Goal: Task Accomplishment & Management: Use online tool/utility

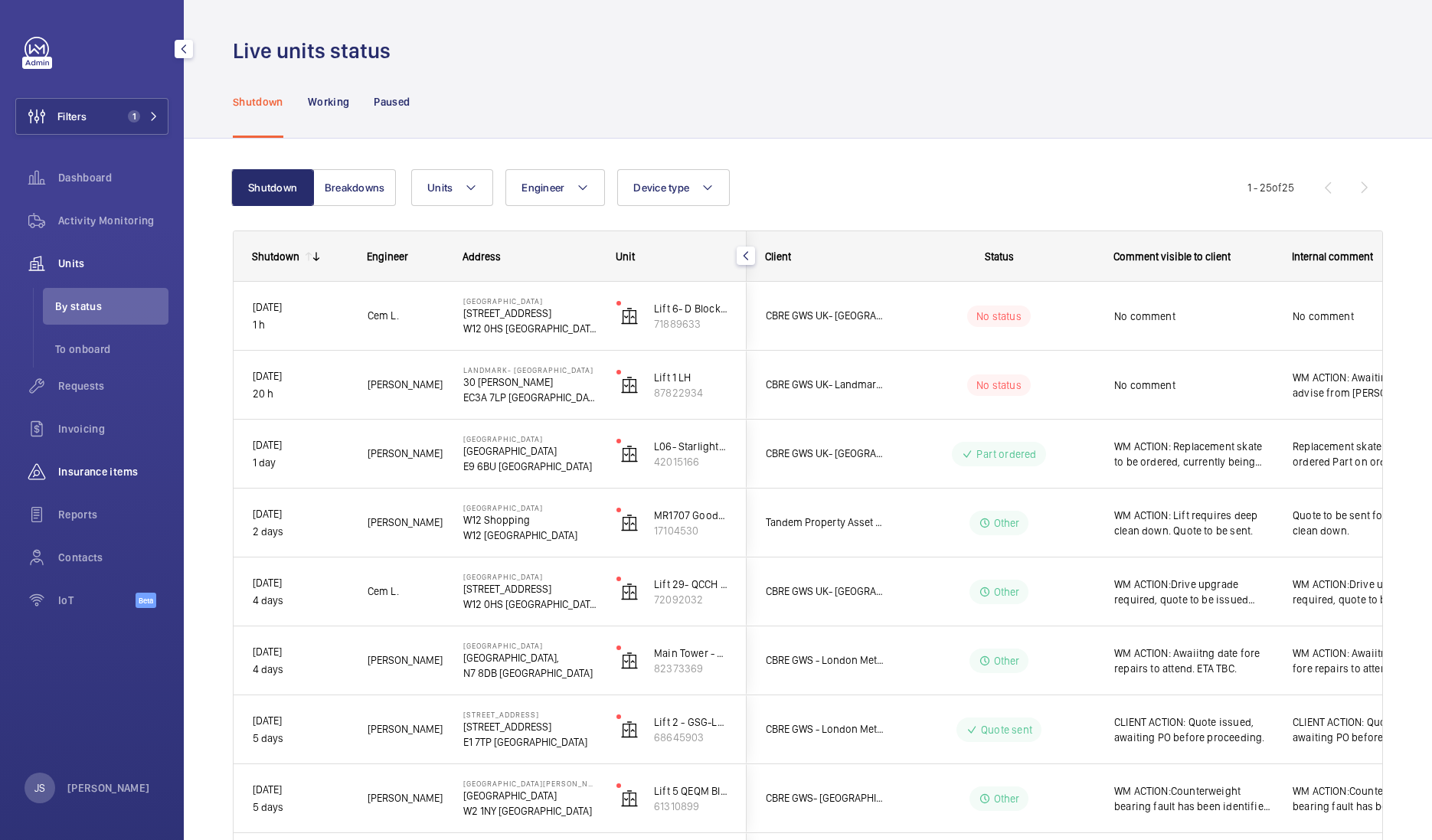
click at [92, 480] on div "Insurance items" at bounding box center [92, 472] width 153 height 37
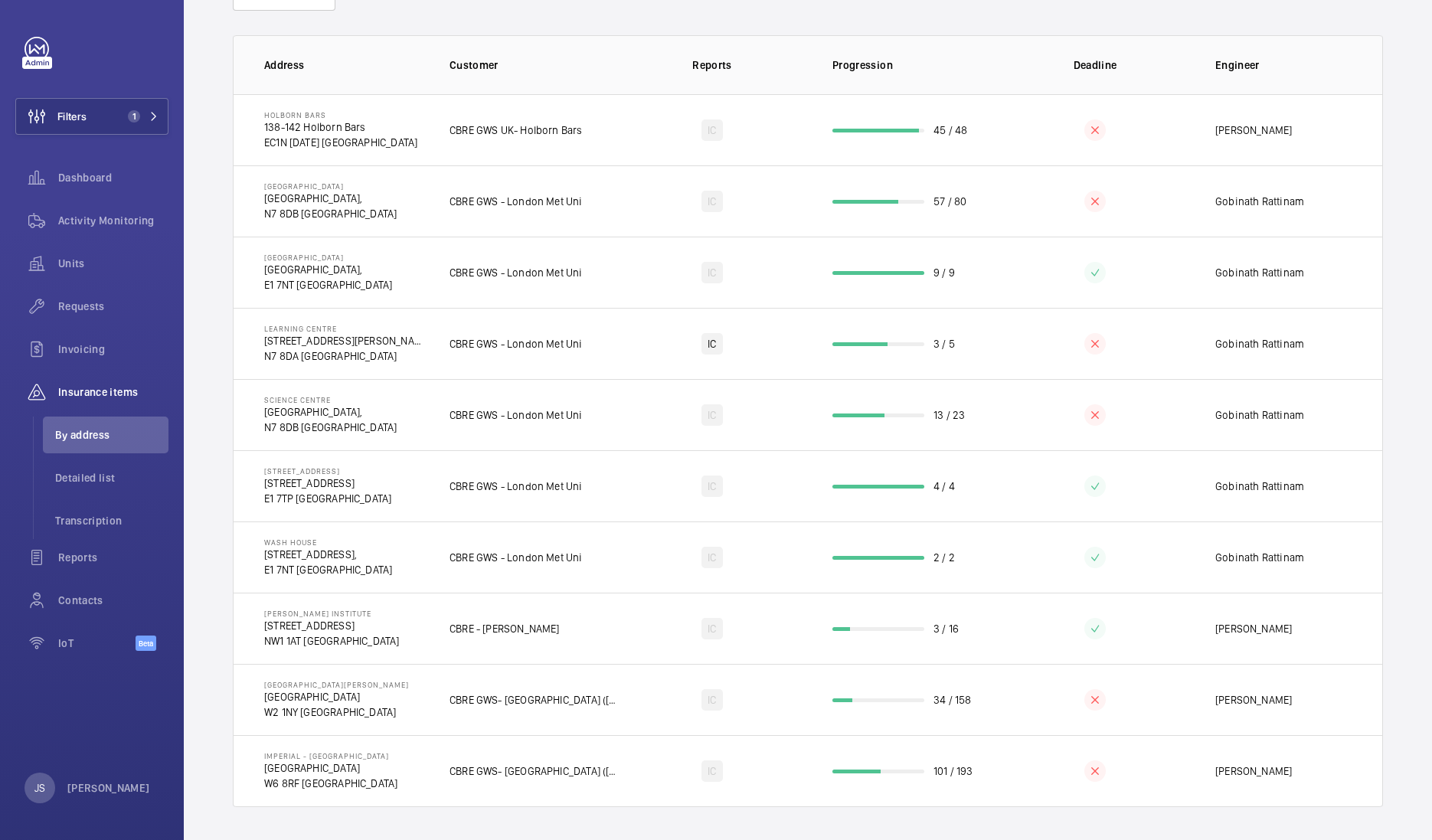
scroll to position [6, 0]
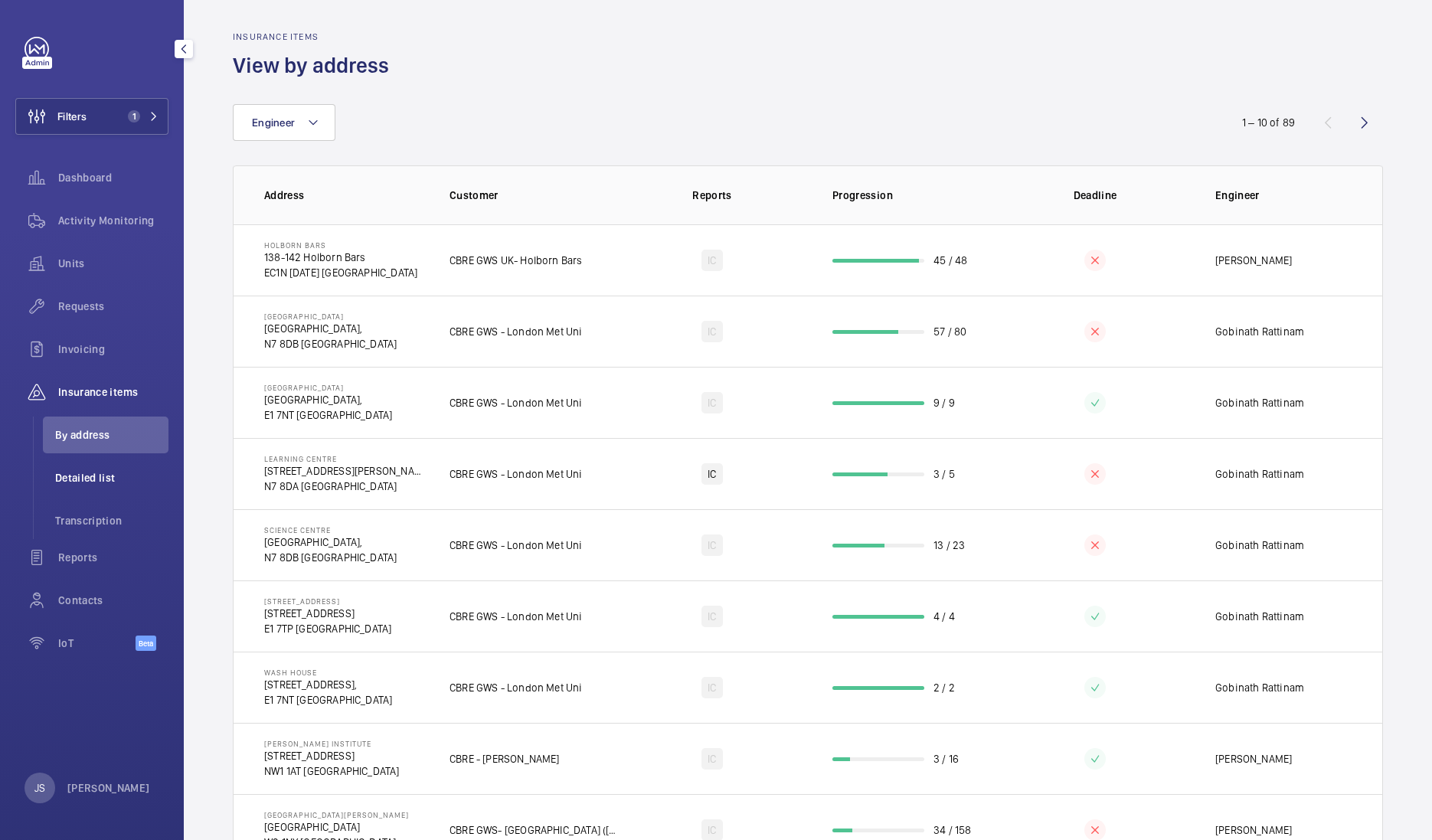
drag, startPoint x: 77, startPoint y: 425, endPoint x: 62, endPoint y: 486, distance: 62.8
click at [62, 486] on li "Detailed list" at bounding box center [105, 477] width 126 height 37
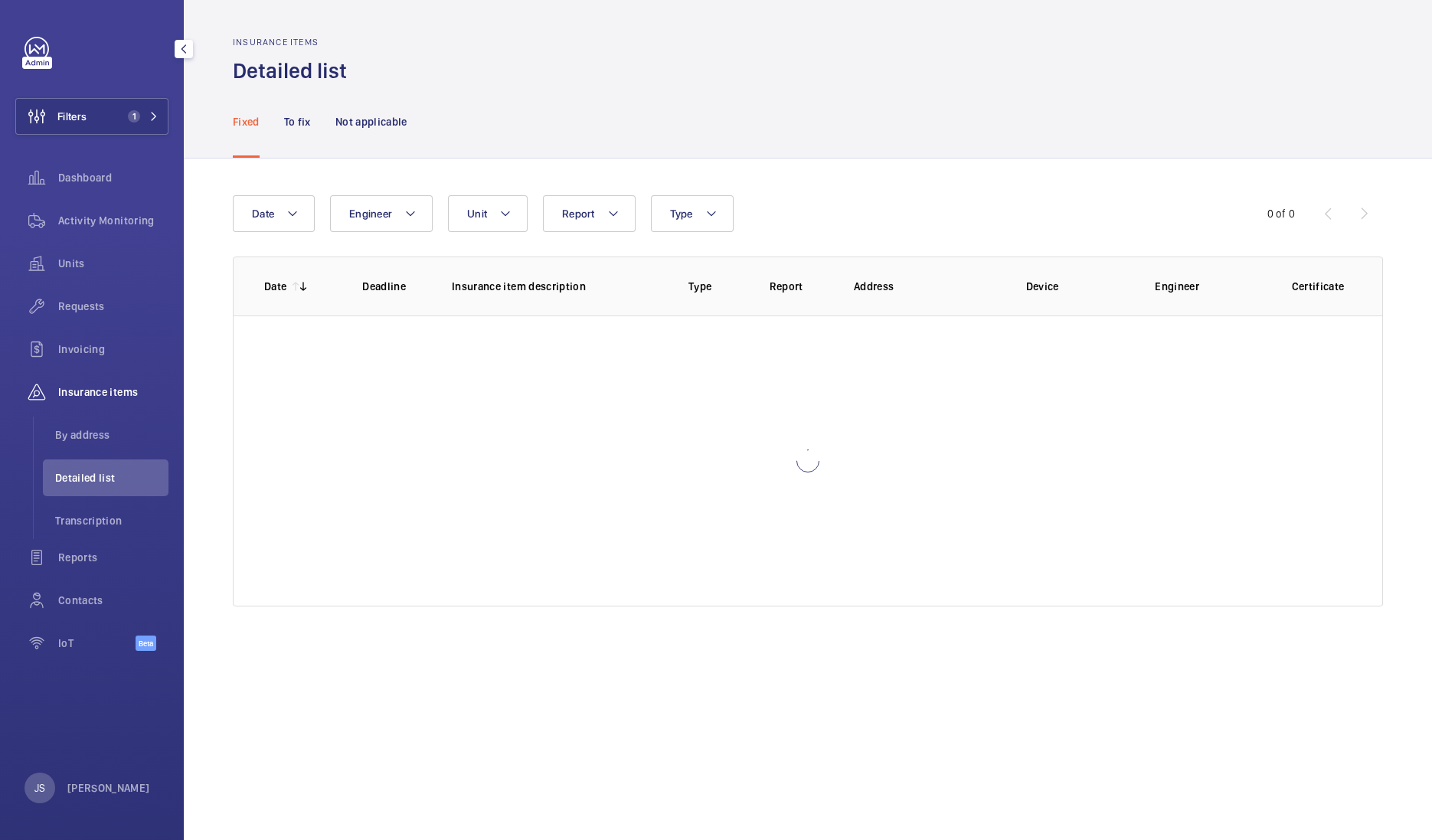
click at [62, 486] on li "Detailed list" at bounding box center [105, 477] width 126 height 37
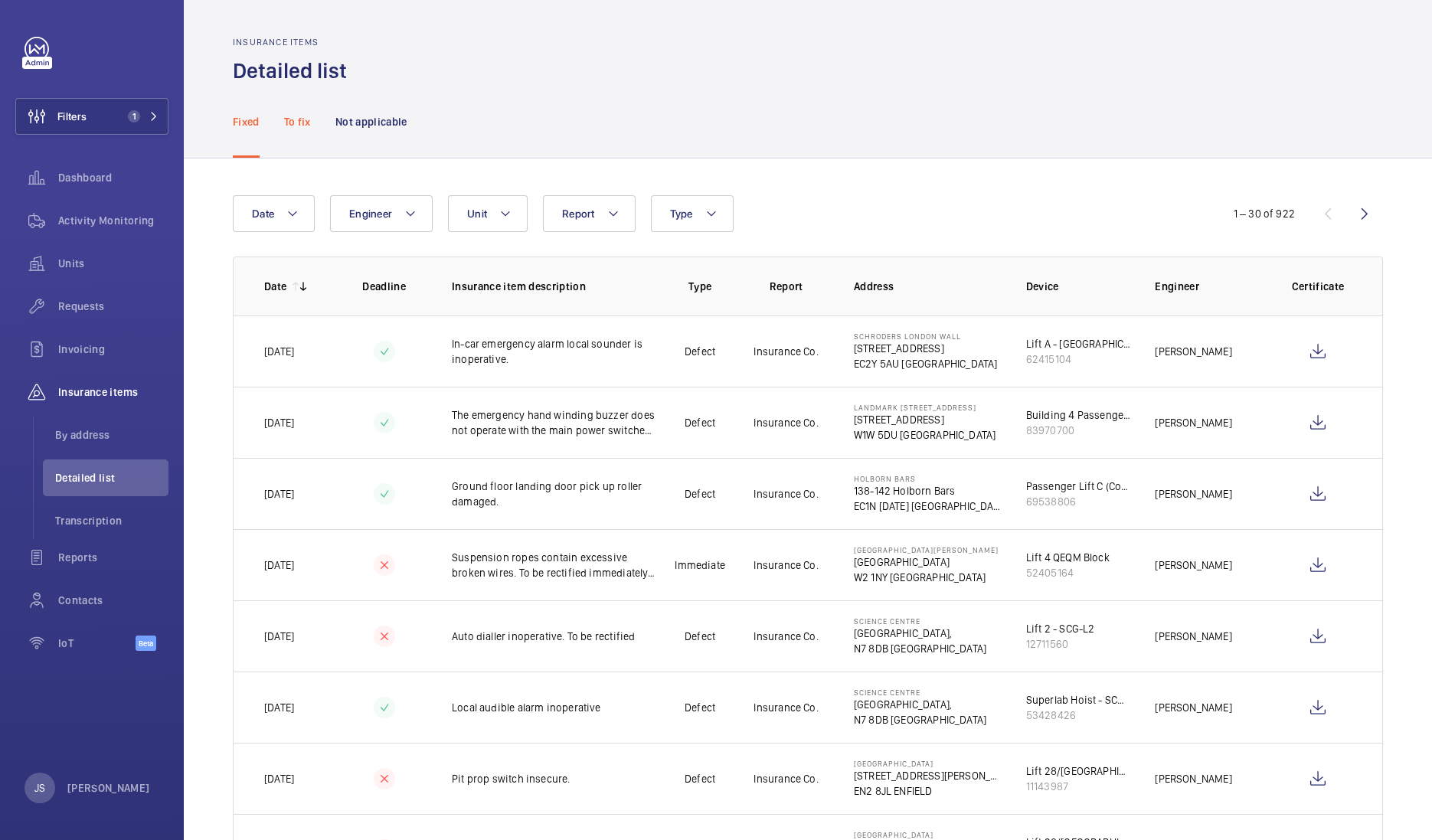
click at [302, 126] on p "To fix" at bounding box center [298, 122] width 27 height 16
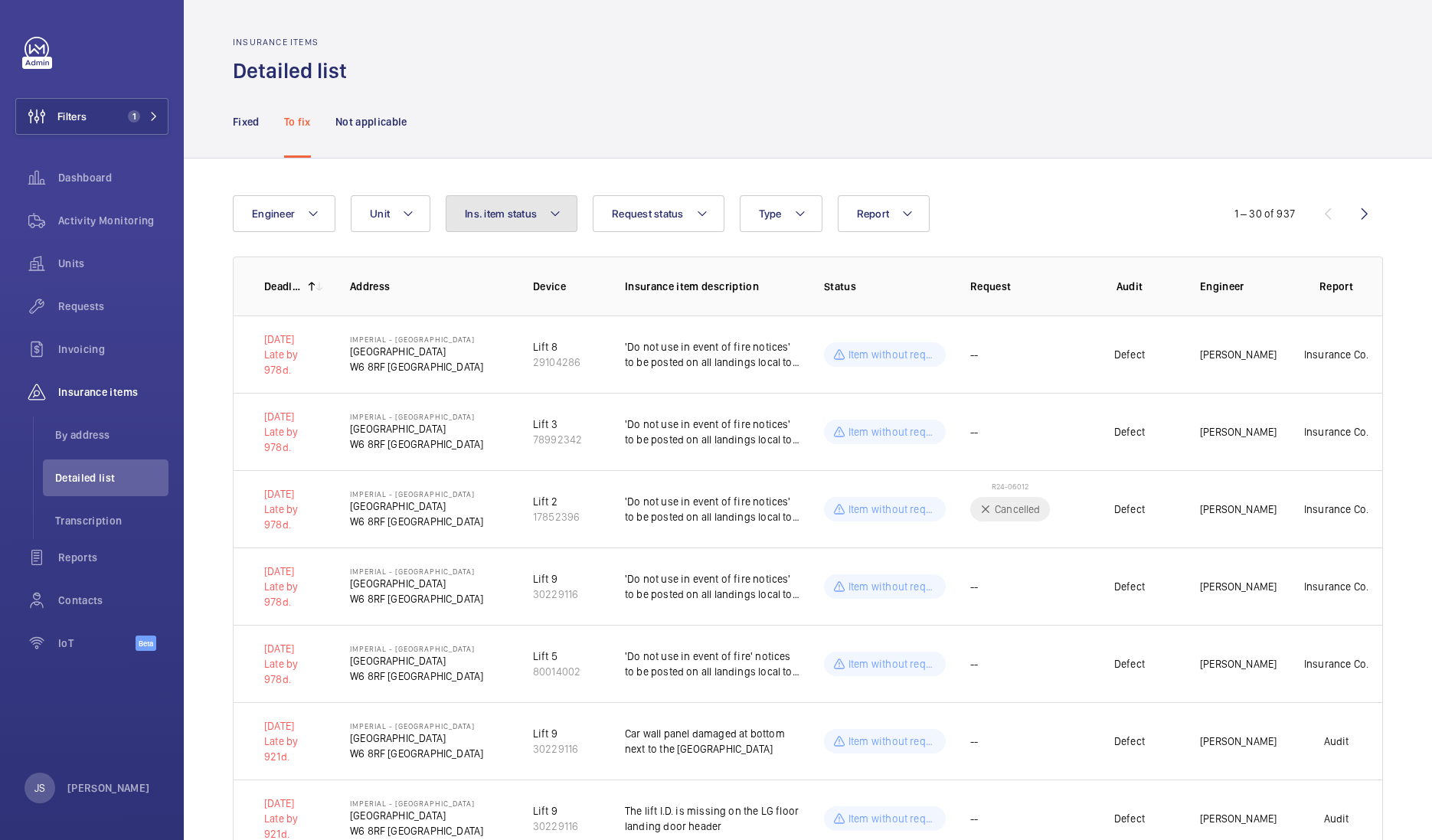
click at [549, 215] on mat-icon at bounding box center [555, 213] width 13 height 19
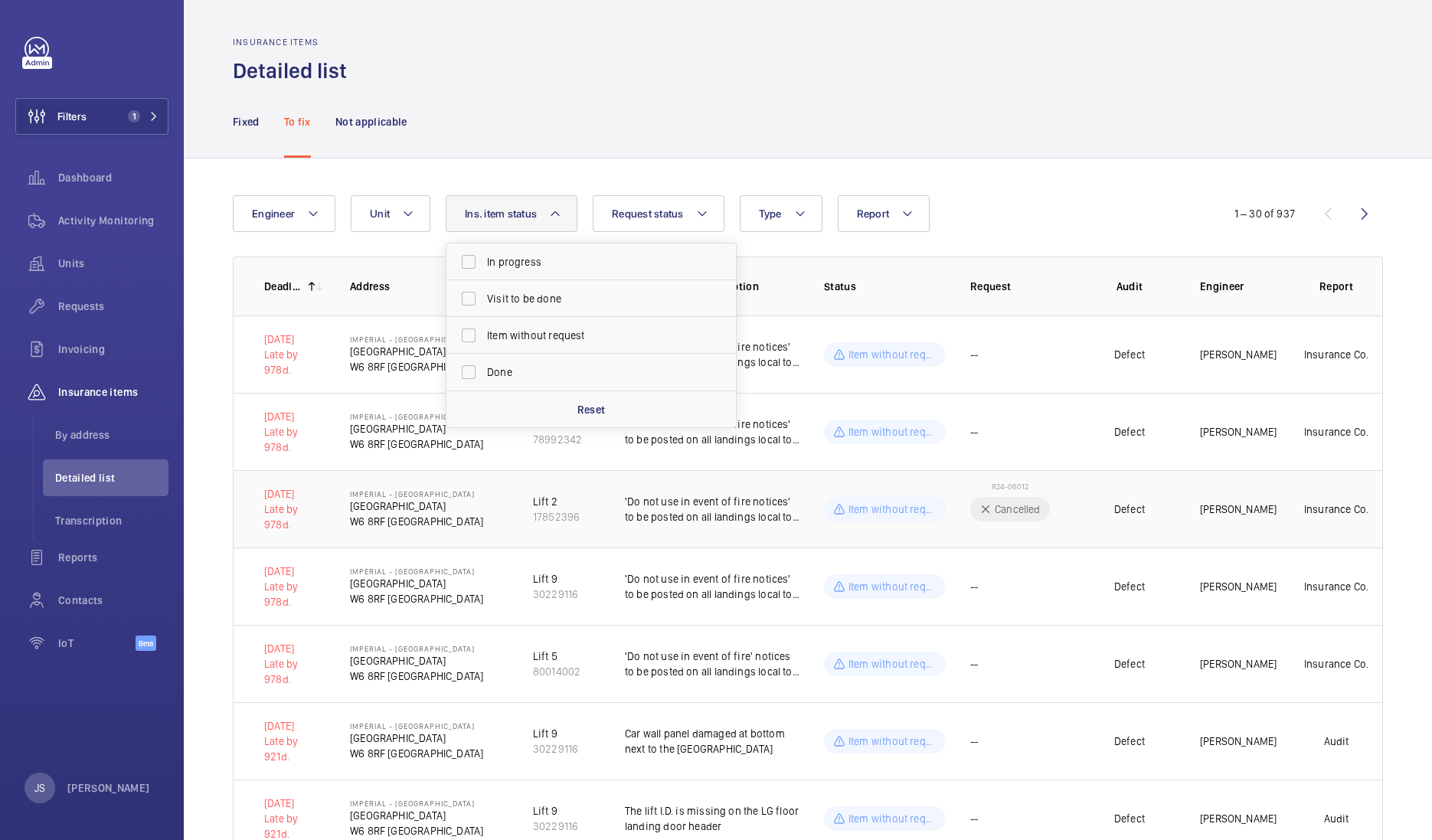
click at [601, 490] on td "'Do not use in event of fire notices' to be posted on all landings local to cal…" at bounding box center [700, 508] width 199 height 77
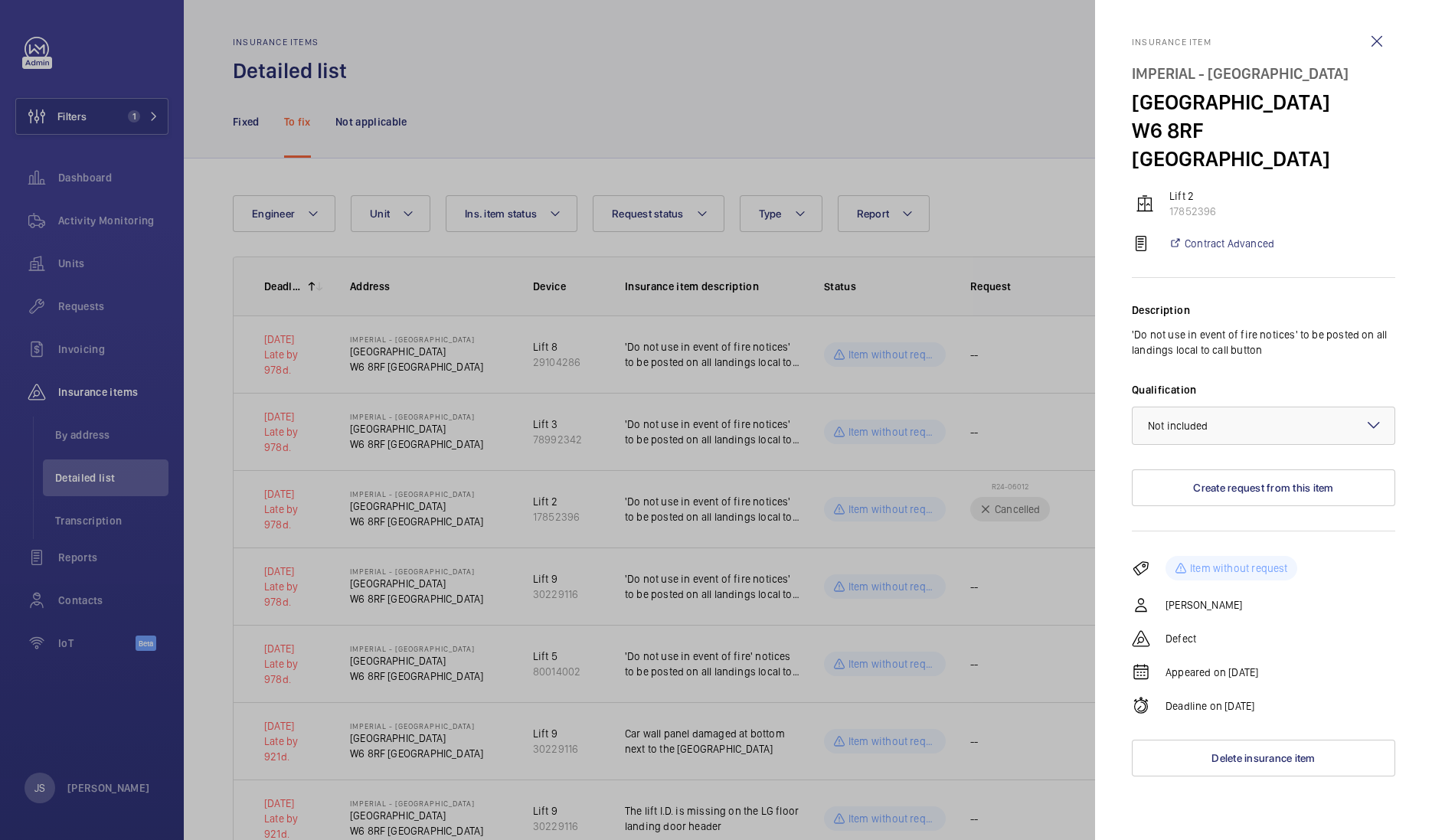
click at [797, 137] on div at bounding box center [716, 420] width 1432 height 840
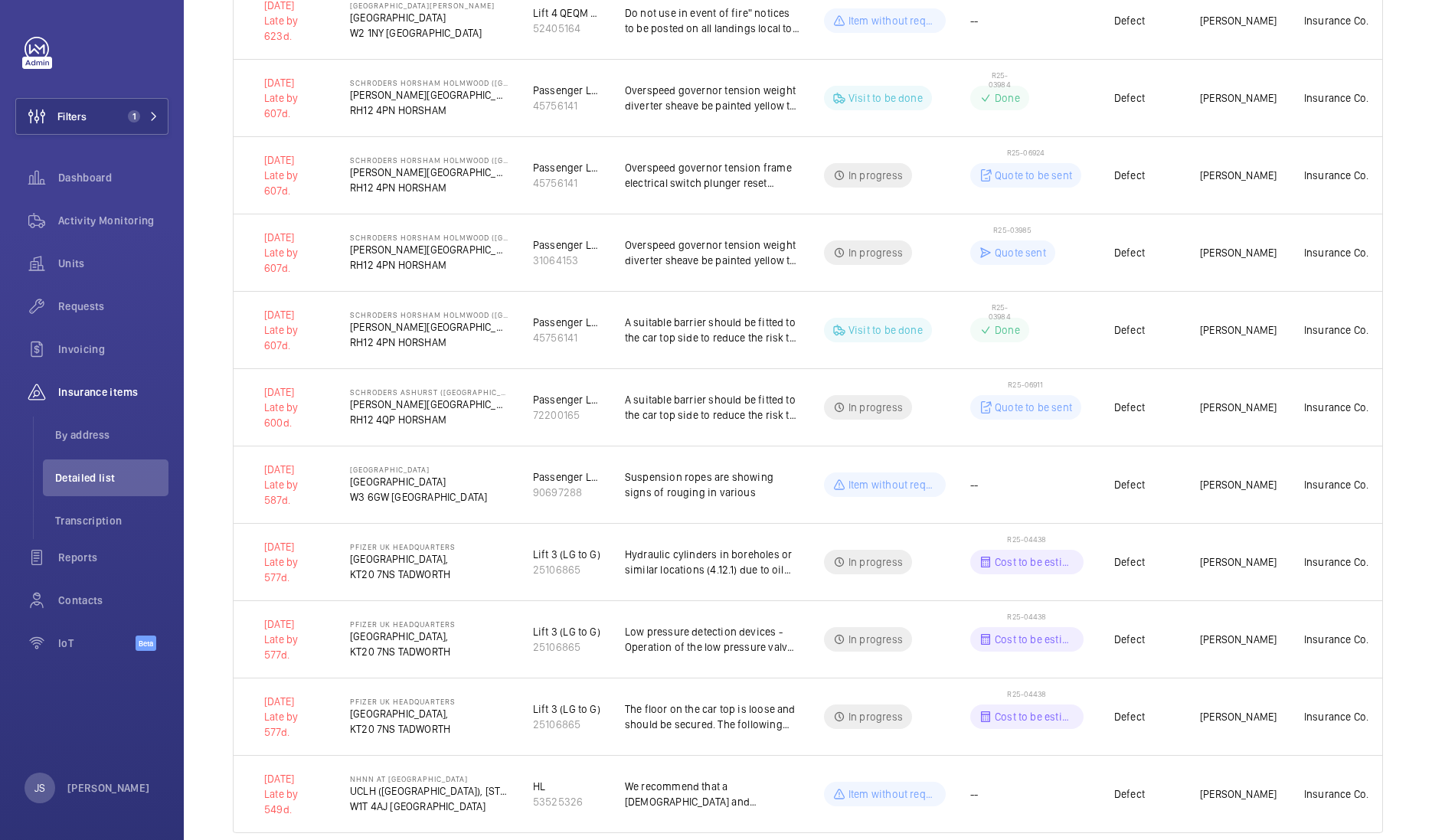
scroll to position [1816, 0]
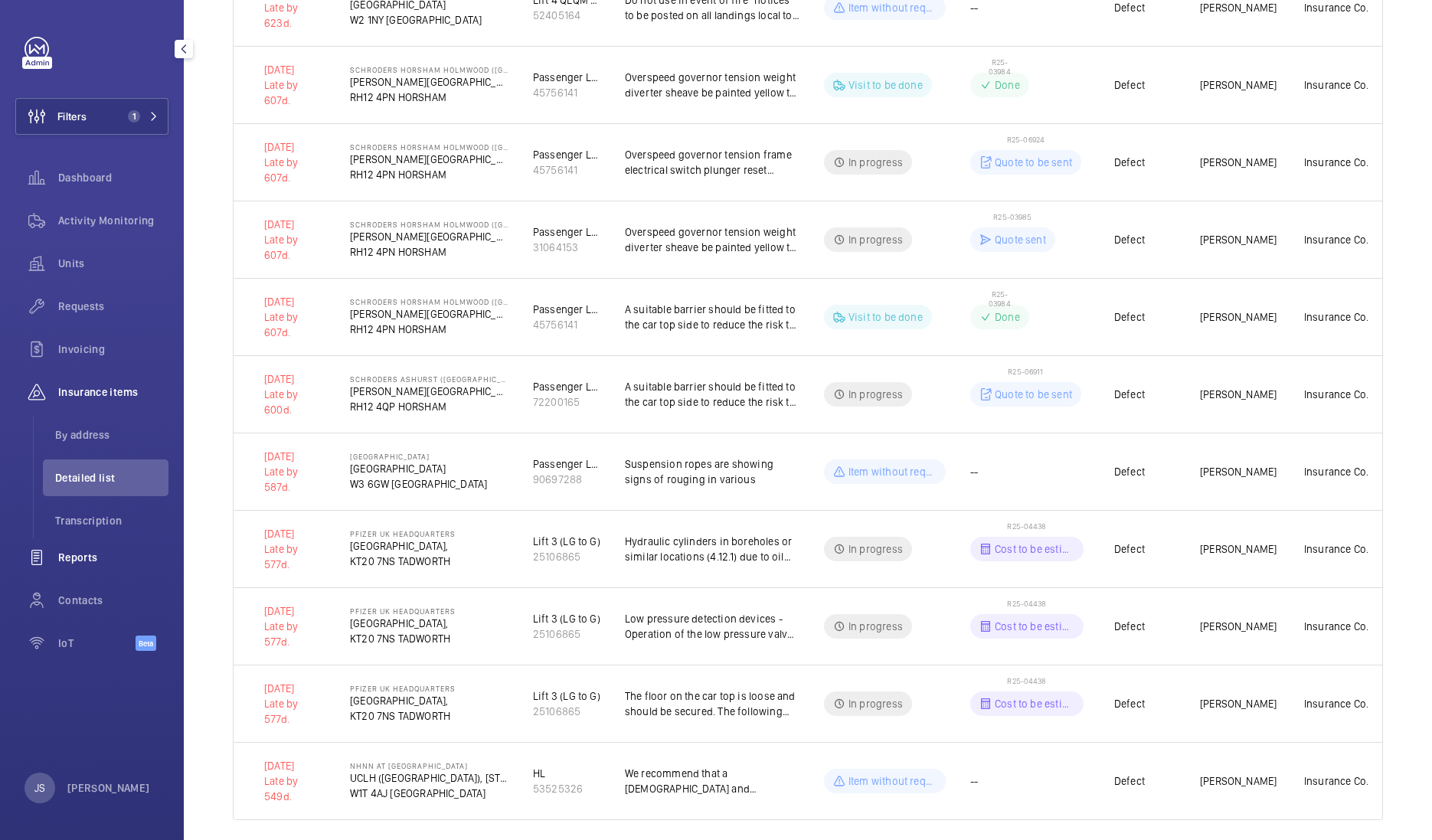
click at [88, 555] on span "Reports" at bounding box center [113, 557] width 110 height 16
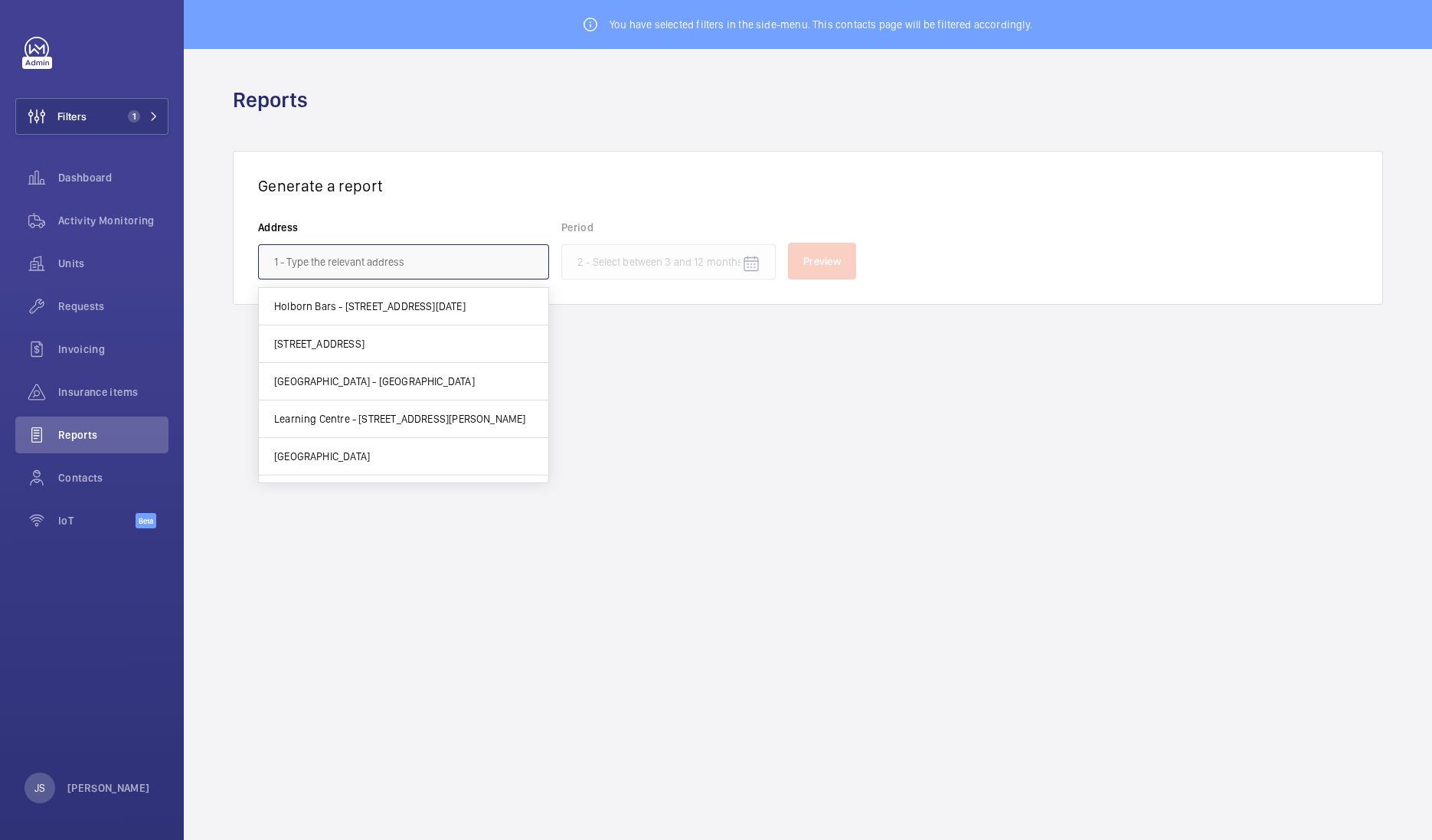
click at [321, 267] on input "text" at bounding box center [404, 262] width 291 height 35
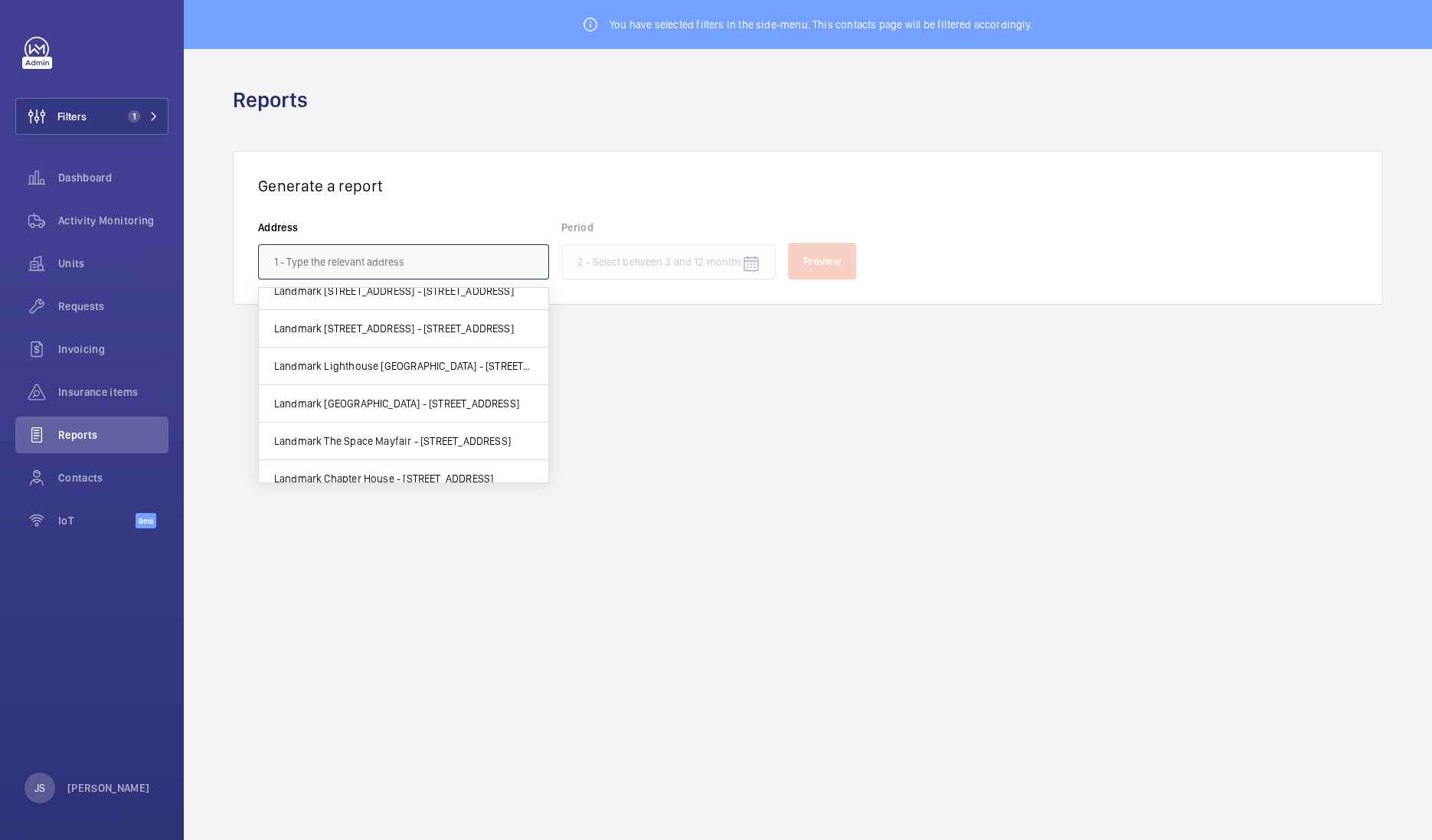
scroll to position [2021, 0]
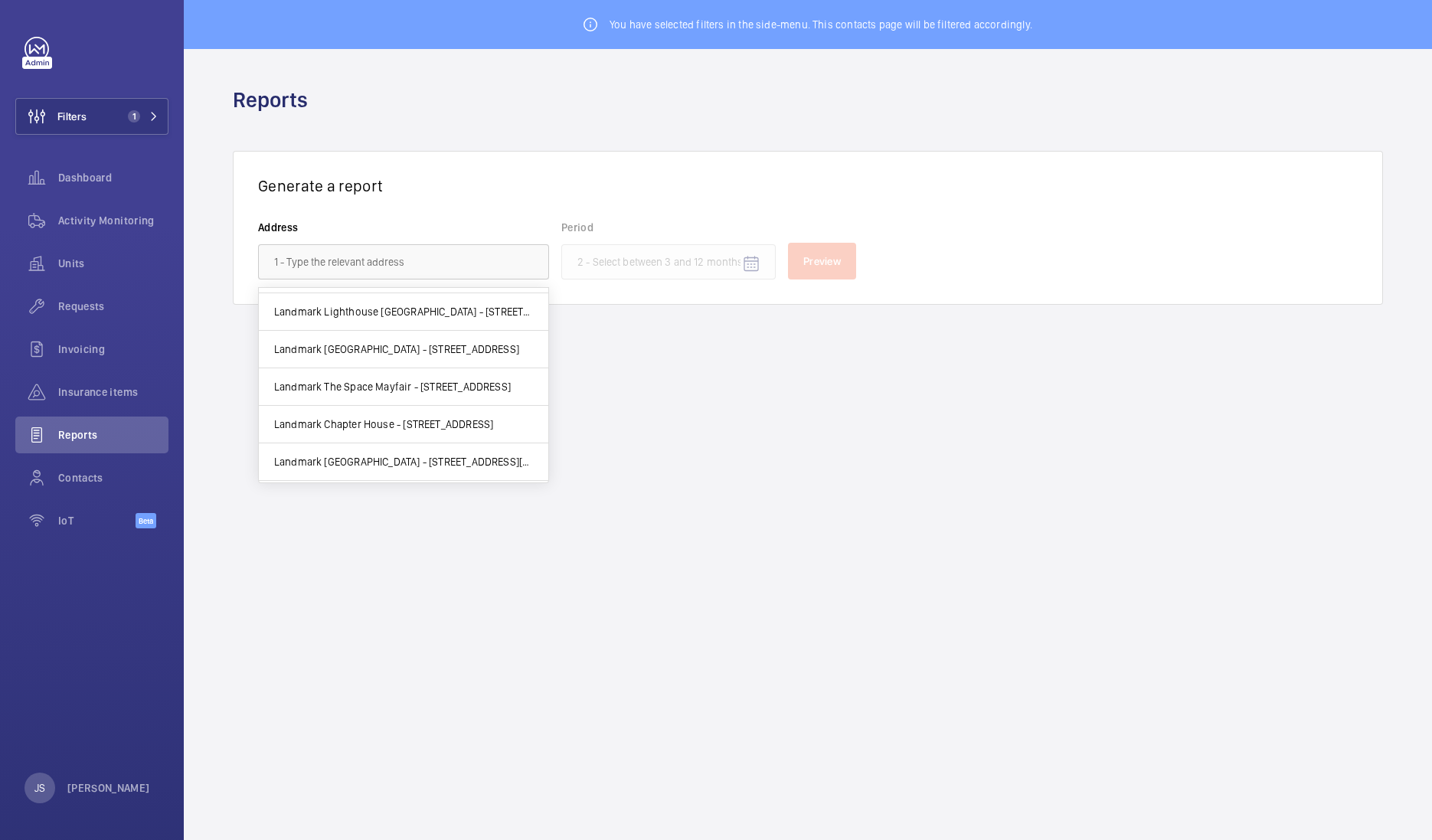
click at [672, 256] on wm-front-input-datepicker "Period" at bounding box center [669, 249] width 214 height 59
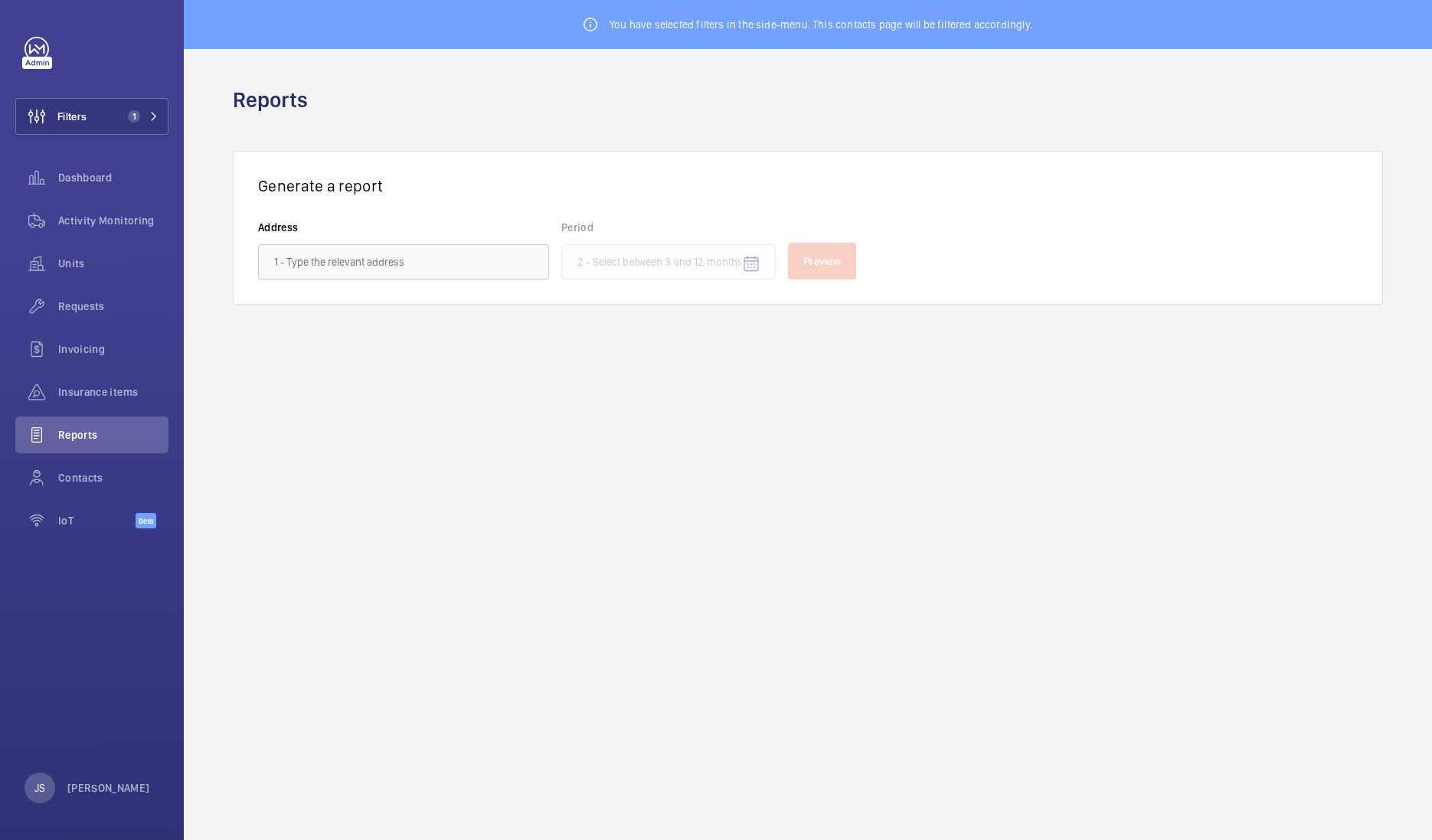
click at [672, 256] on wm-front-input-datepicker "Period" at bounding box center [669, 249] width 214 height 59
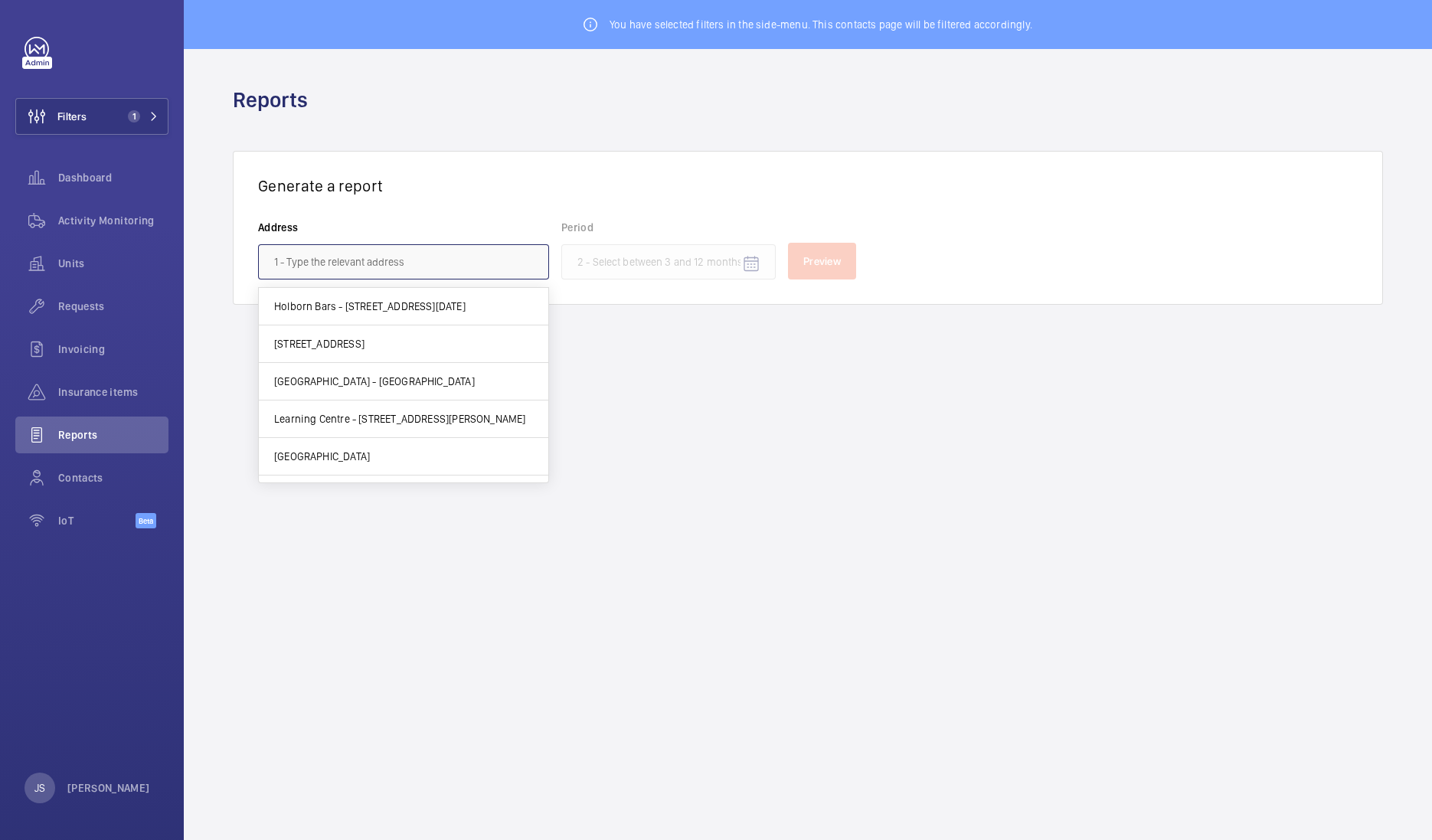
click at [441, 265] on input "text" at bounding box center [404, 262] width 291 height 35
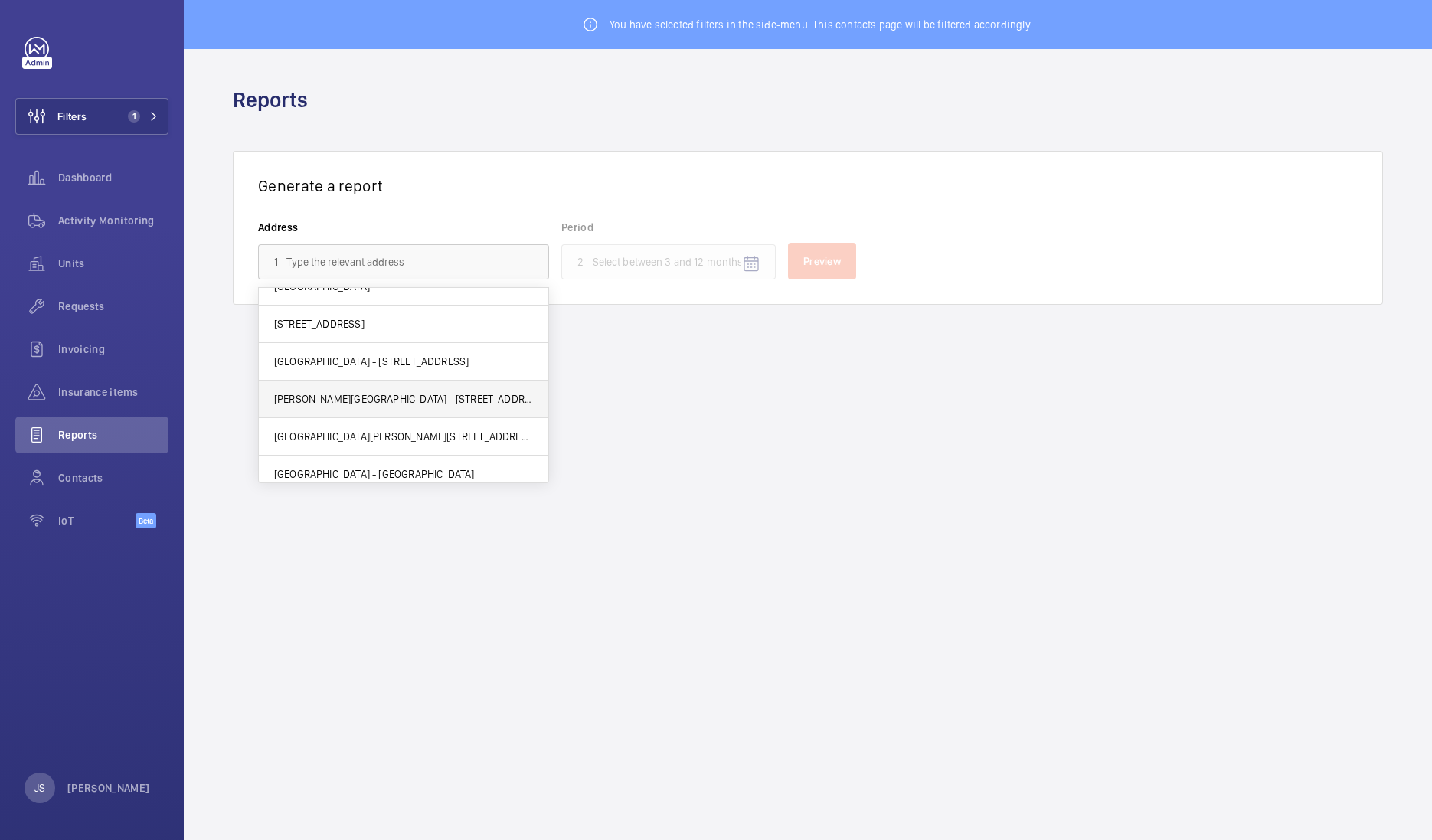
click at [438, 399] on span "[PERSON_NAME][GEOGRAPHIC_DATA] - [STREET_ADDRESS]" at bounding box center [404, 400] width 259 height 16
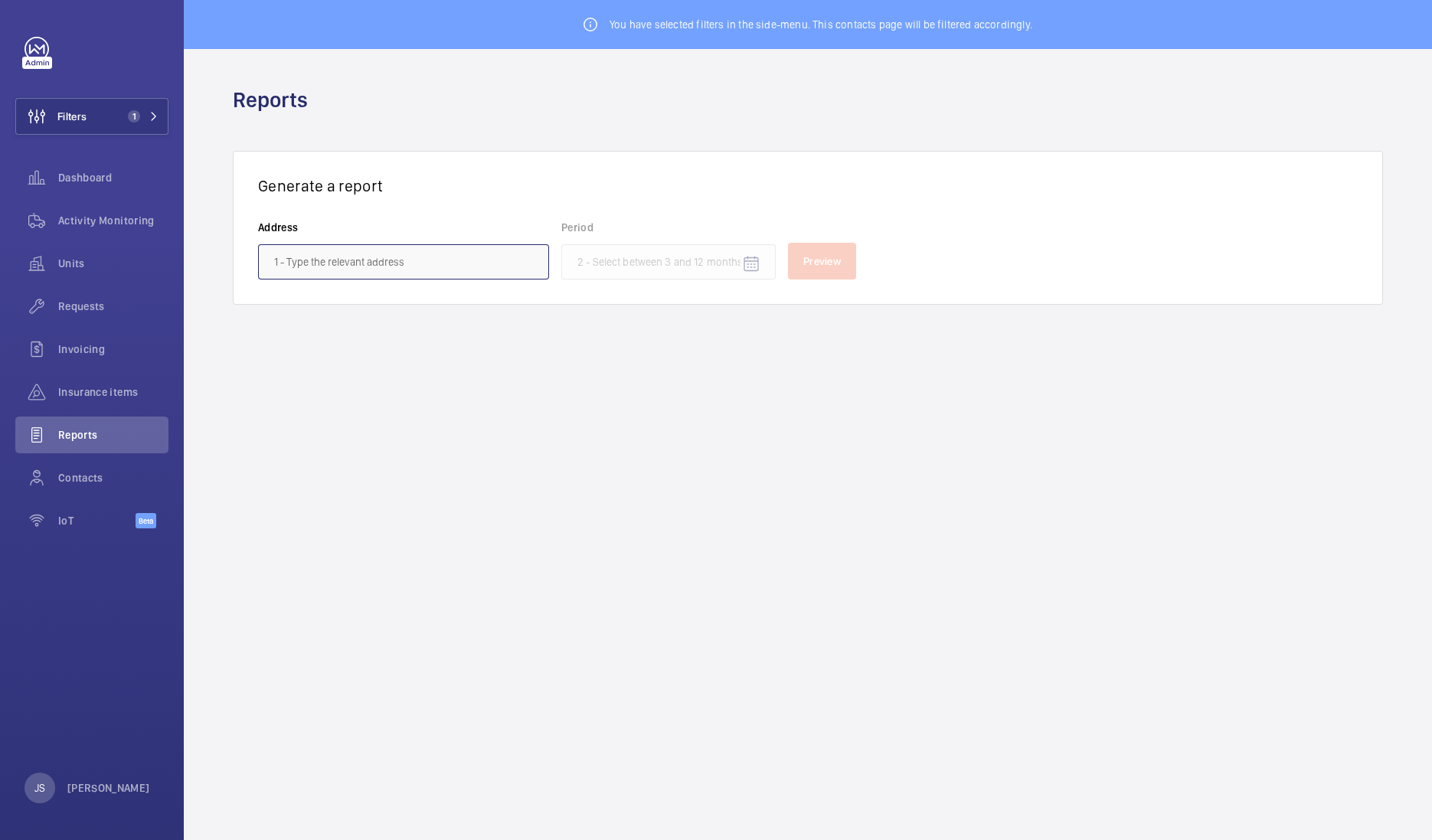
type input "[PERSON_NAME][GEOGRAPHIC_DATA] - [STREET_ADDRESS]"
click at [747, 263] on mat-icon "Open calendar" at bounding box center [751, 264] width 19 height 19
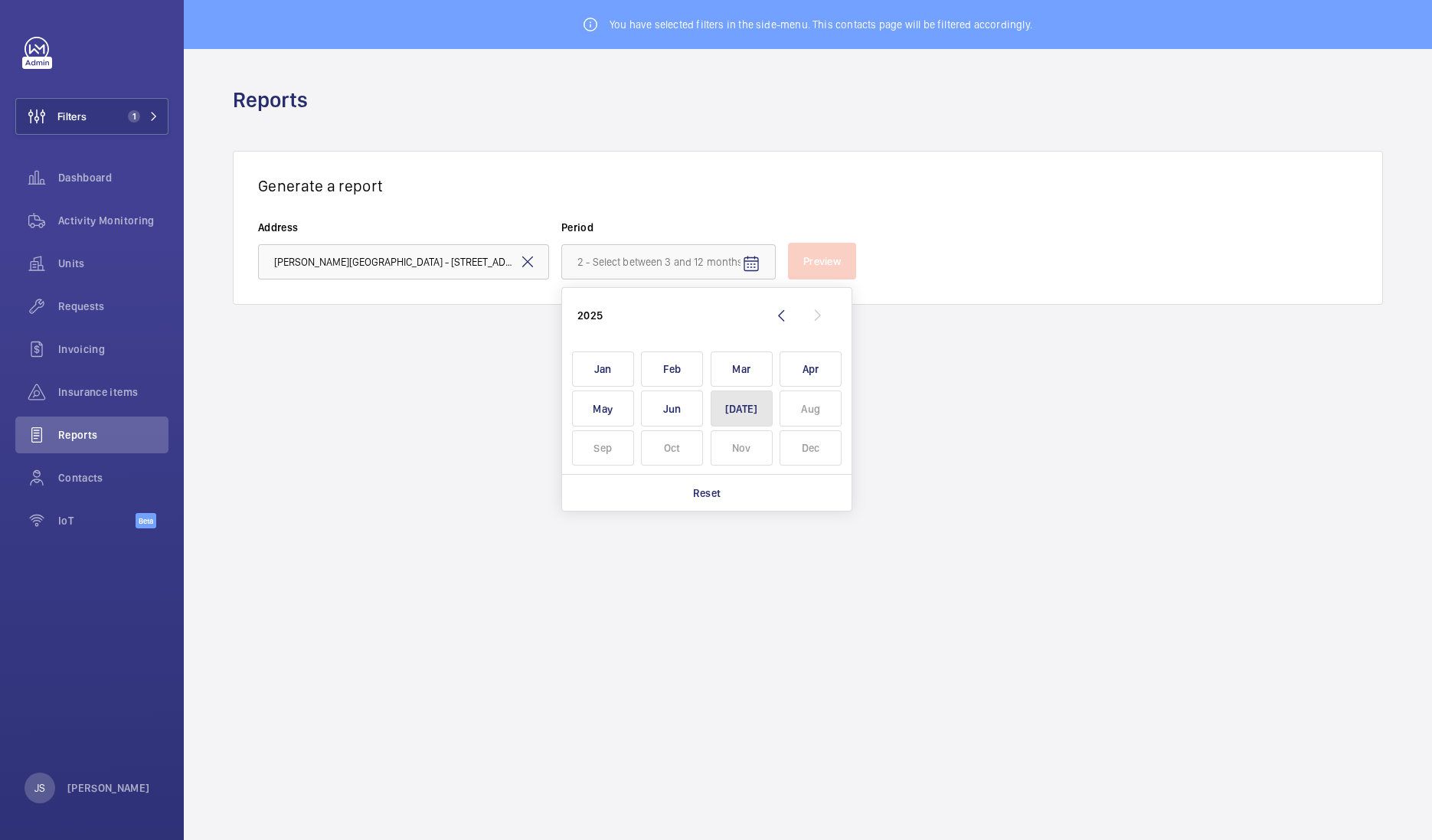
click at [752, 397] on span "[DATE]" at bounding box center [742, 408] width 62 height 36
click at [679, 416] on span "Jun" at bounding box center [673, 408] width 62 height 36
click at [614, 406] on span "May" at bounding box center [603, 408] width 62 height 36
click at [733, 405] on span "[DATE]" at bounding box center [742, 408] width 62 height 36
type input "[DATE] - [DATE]"
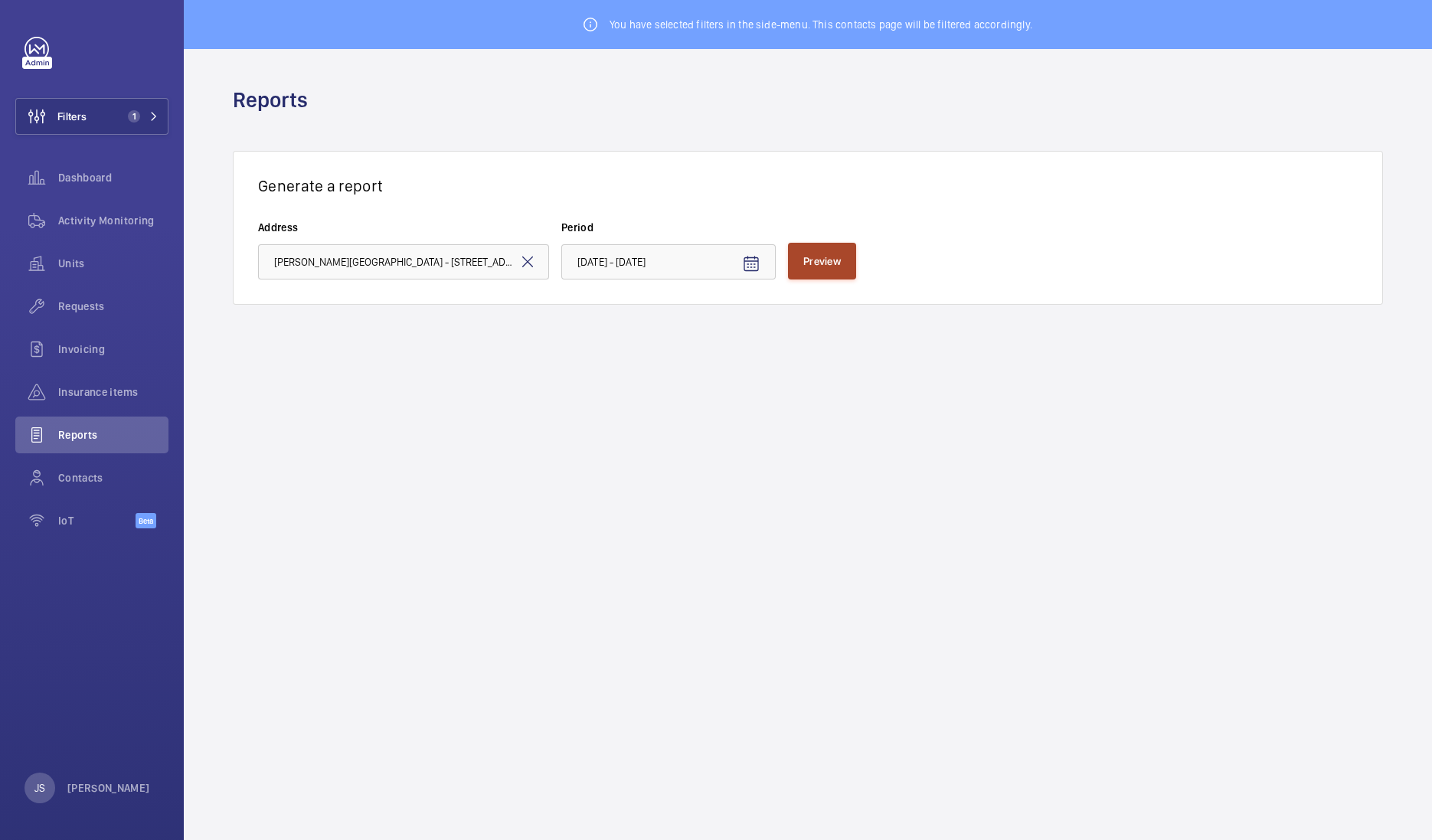
click at [806, 266] on span "Preview" at bounding box center [822, 261] width 38 height 13
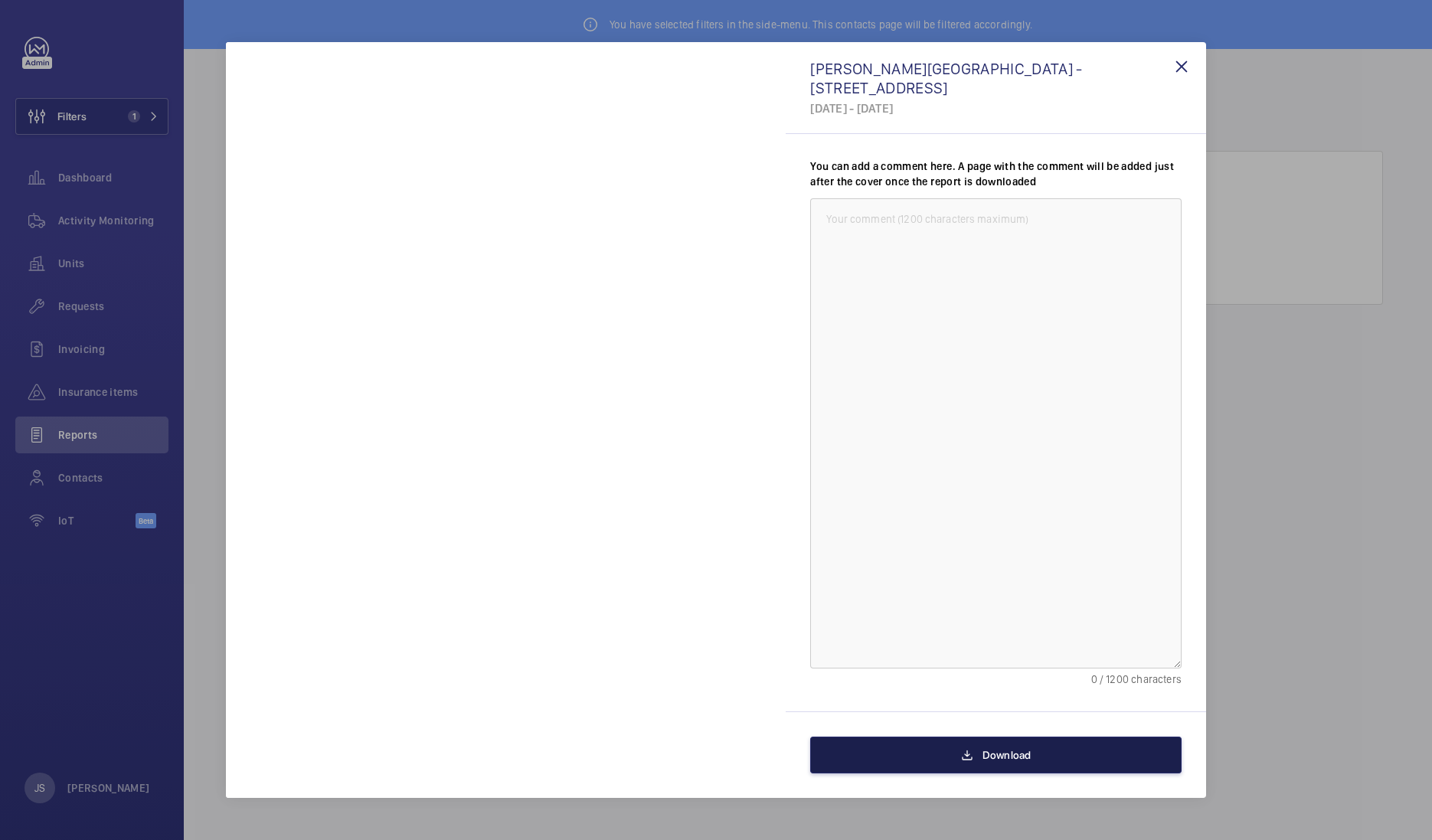
click at [973, 750] on mat-icon at bounding box center [967, 754] width 13 height 19
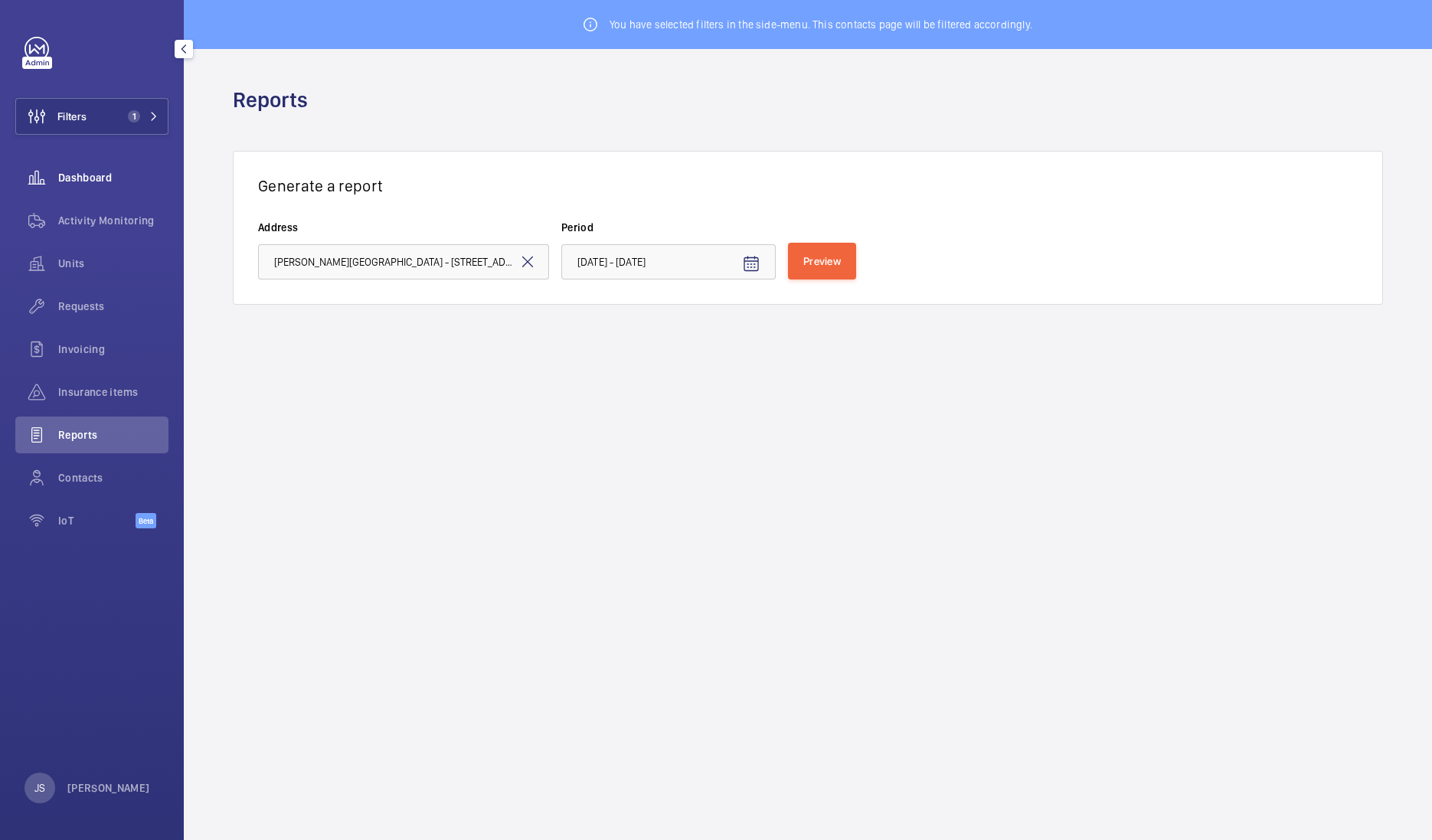
click at [81, 176] on span "Dashboard" at bounding box center [113, 177] width 110 height 16
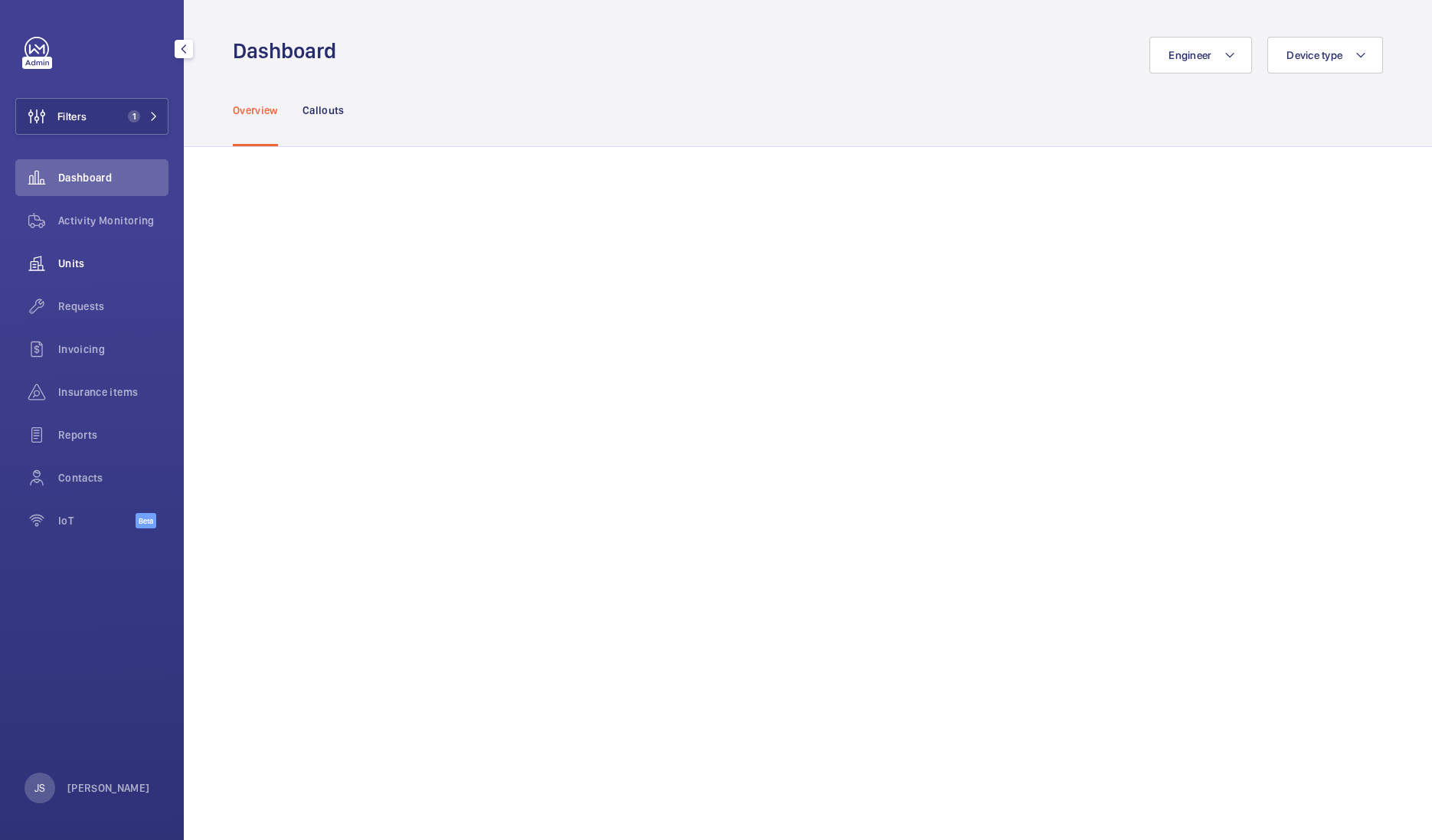
click at [76, 262] on span "Units" at bounding box center [113, 263] width 110 height 16
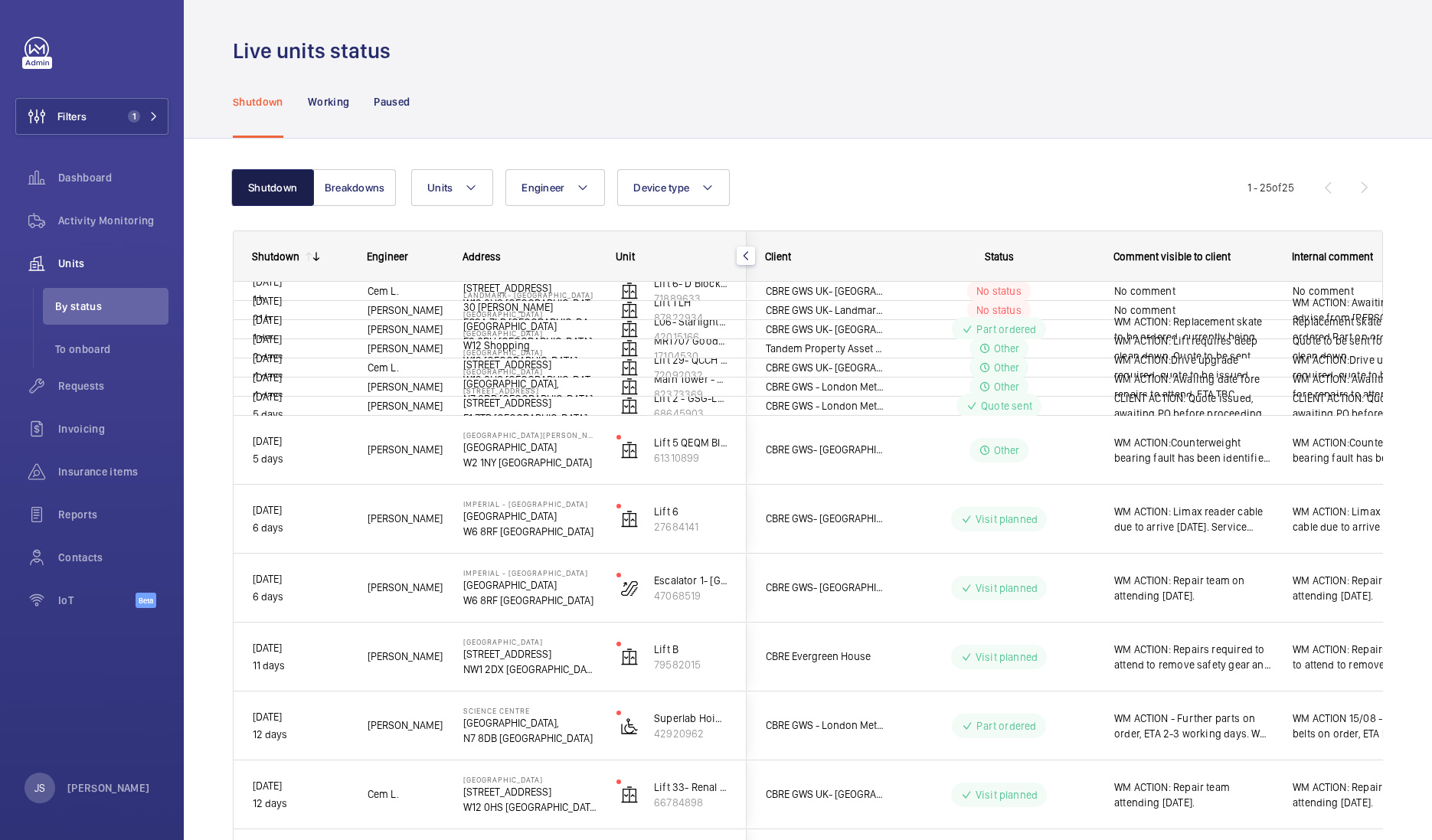
click at [288, 188] on button "Shutdown" at bounding box center [272, 188] width 83 height 37
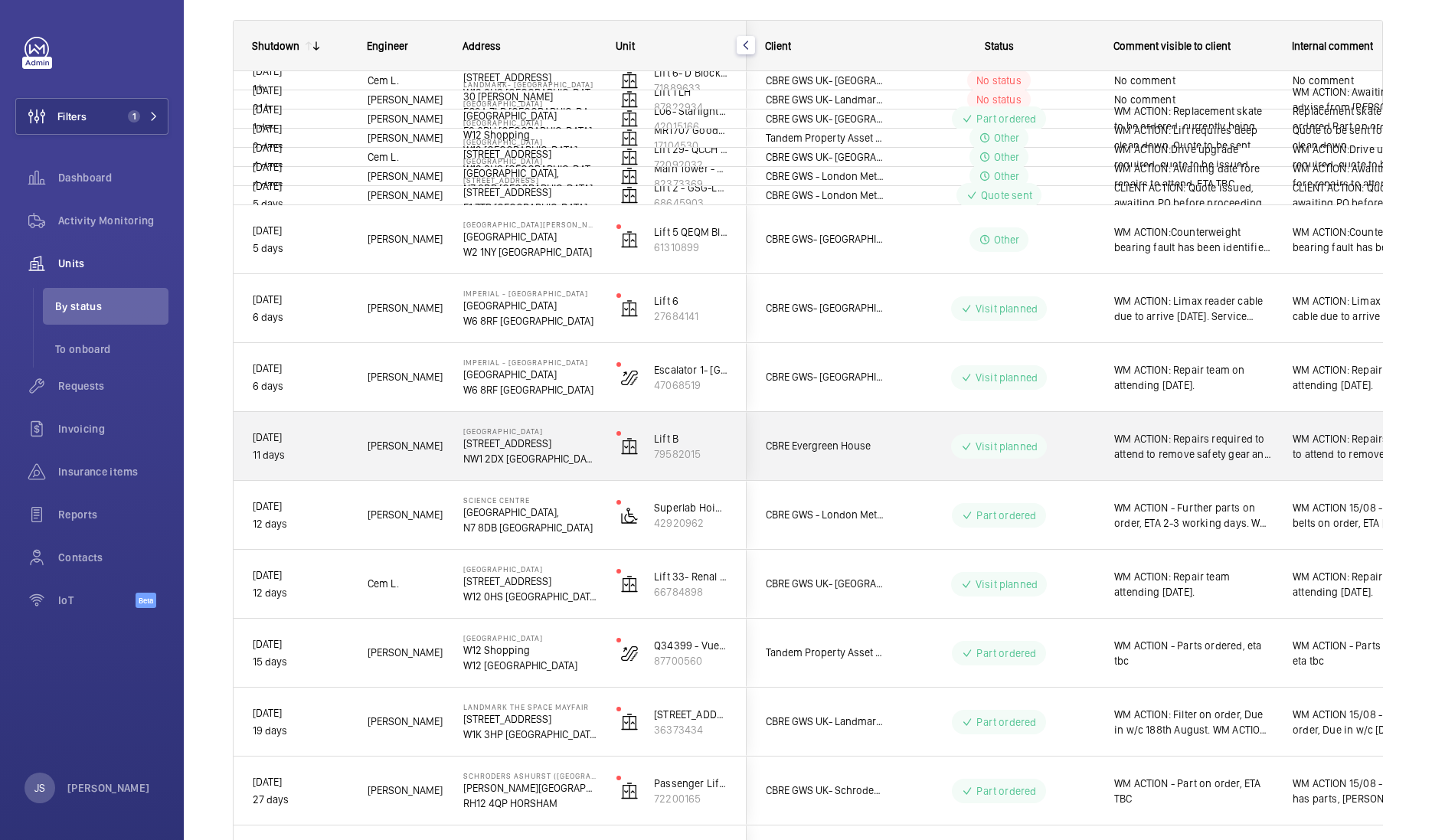
scroll to position [245, 0]
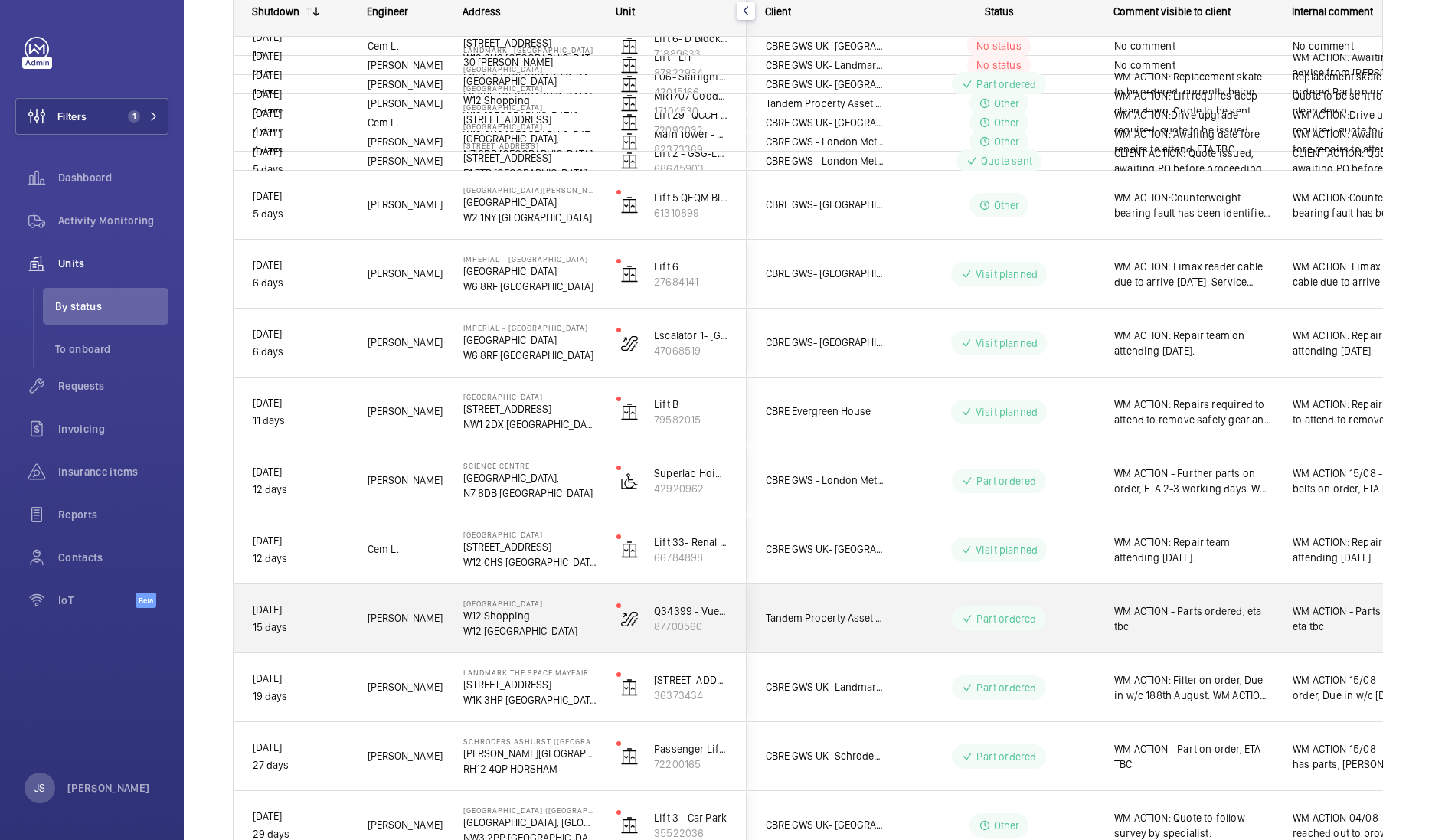
click at [1322, 614] on span "WM ACTION - Parts ordered, eta tbc" at bounding box center [1363, 618] width 140 height 30
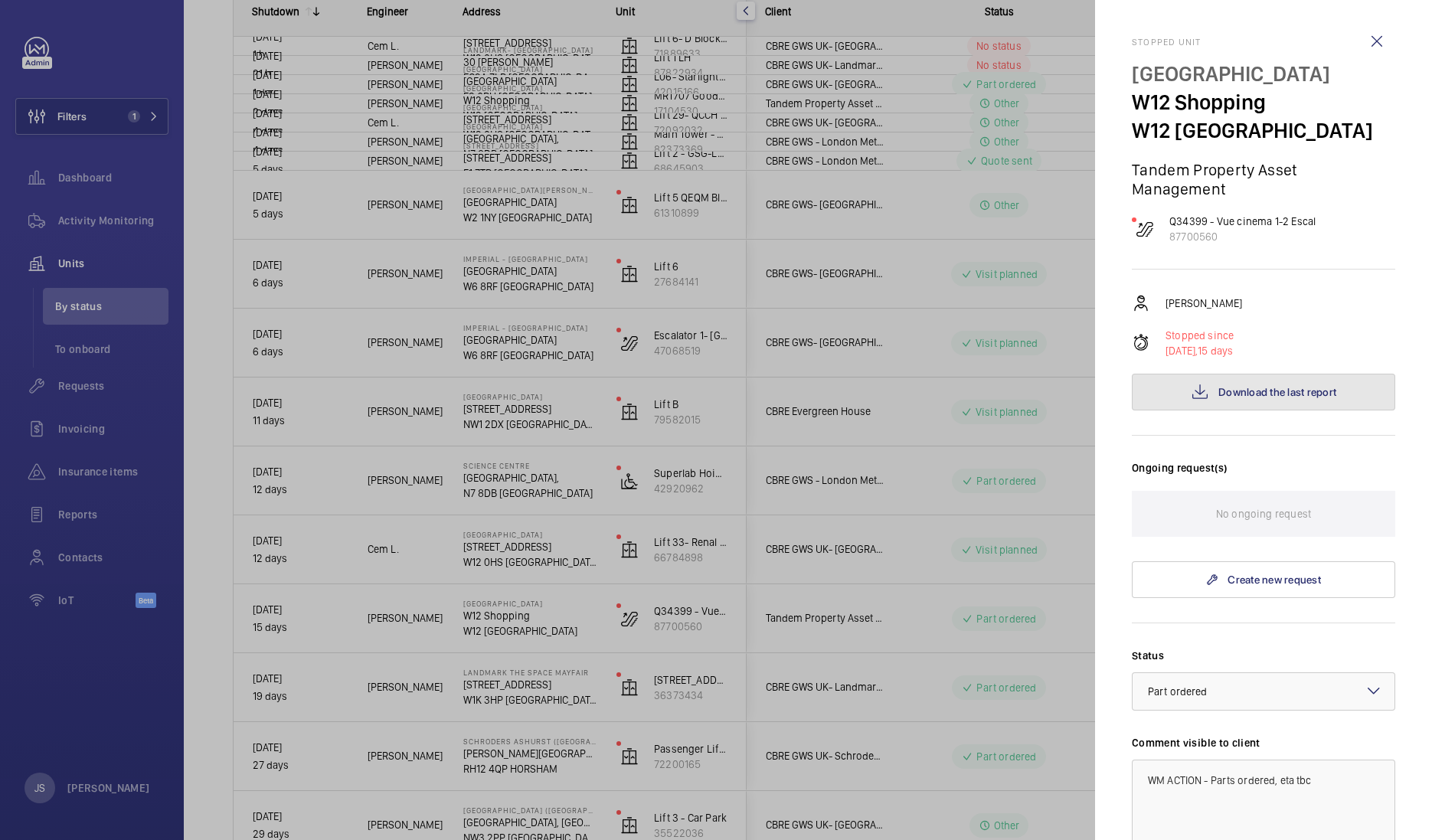
click at [1249, 395] on span "Download the last report" at bounding box center [1277, 392] width 118 height 13
click at [573, 359] on div at bounding box center [716, 420] width 1432 height 840
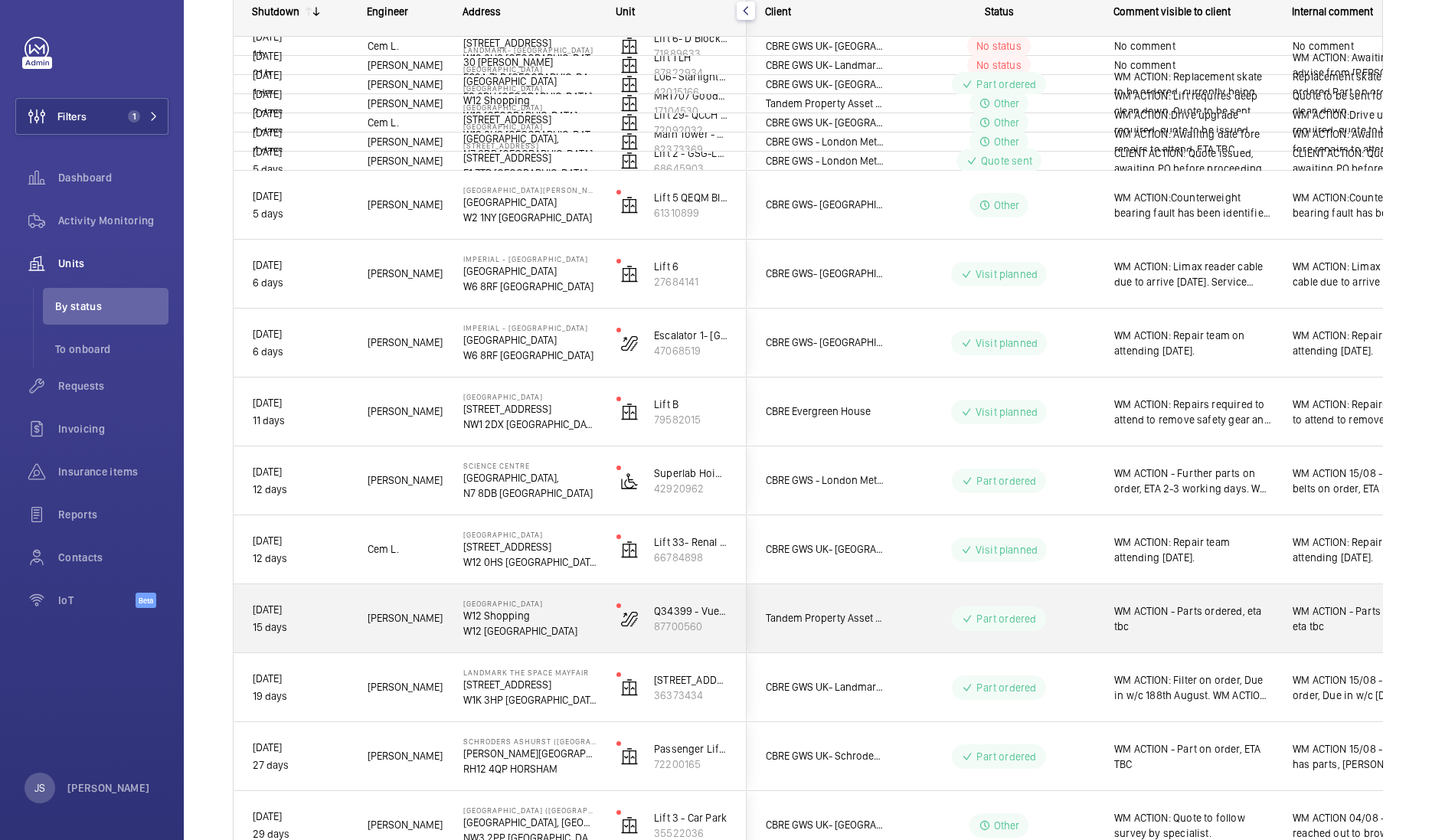
click at [1314, 612] on span "WM ACTION - Parts ordered, eta tbc" at bounding box center [1363, 618] width 140 height 30
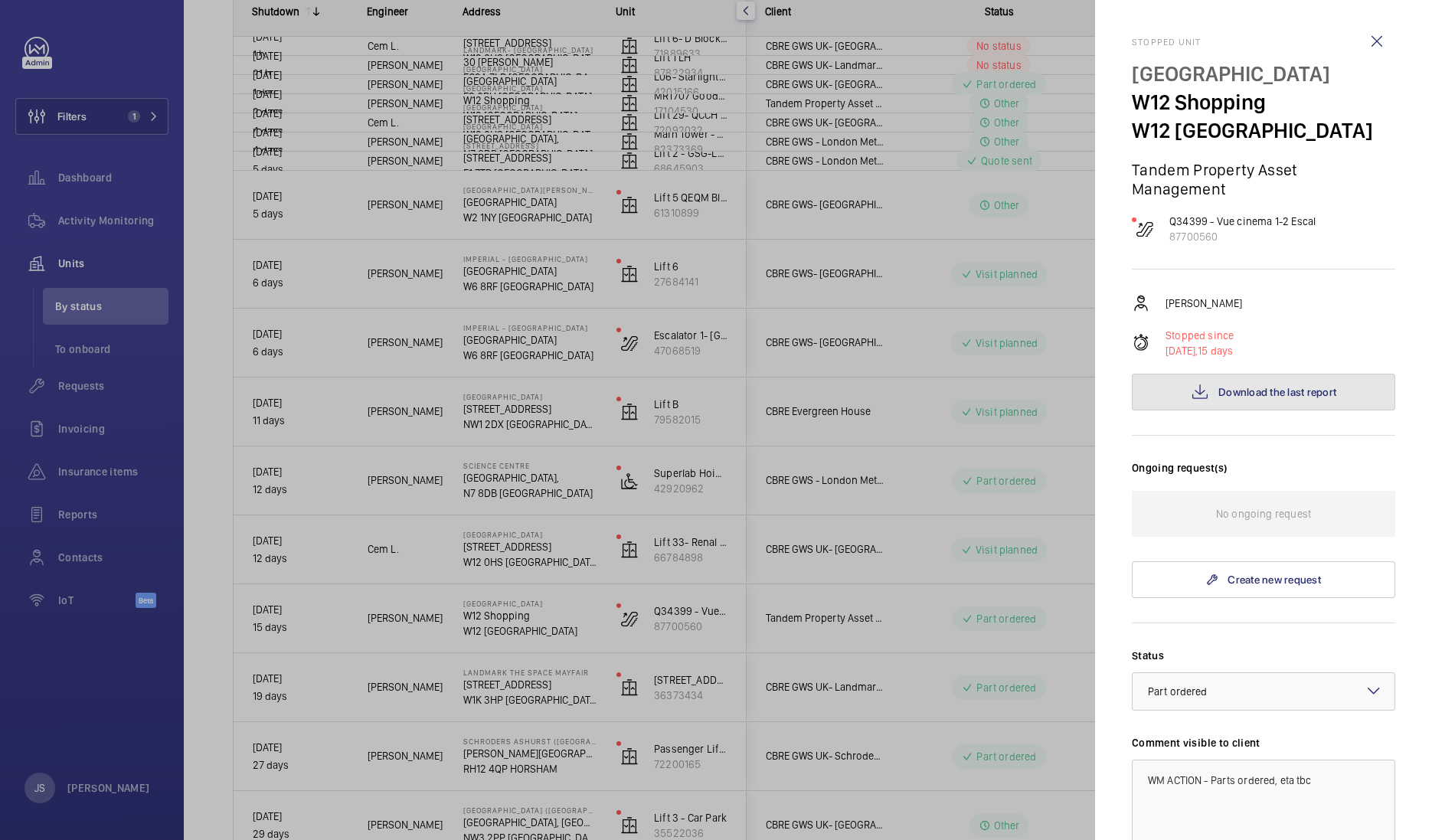
click at [1244, 399] on button "Download the last report" at bounding box center [1263, 392] width 263 height 37
click at [900, 362] on div at bounding box center [716, 420] width 1432 height 840
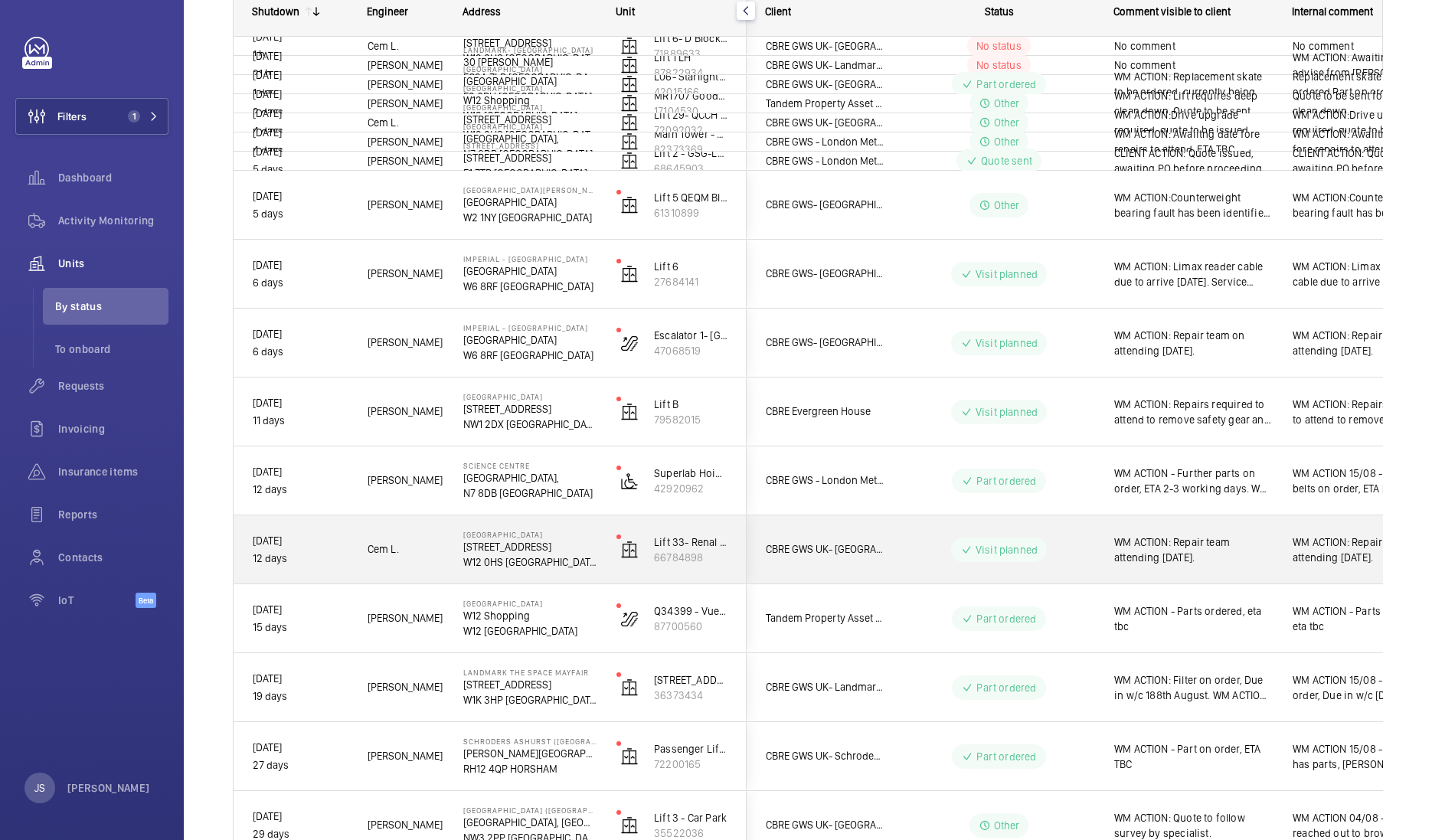
click at [1313, 548] on span "WM ACTION: Repair team attending [DATE]." at bounding box center [1363, 549] width 140 height 30
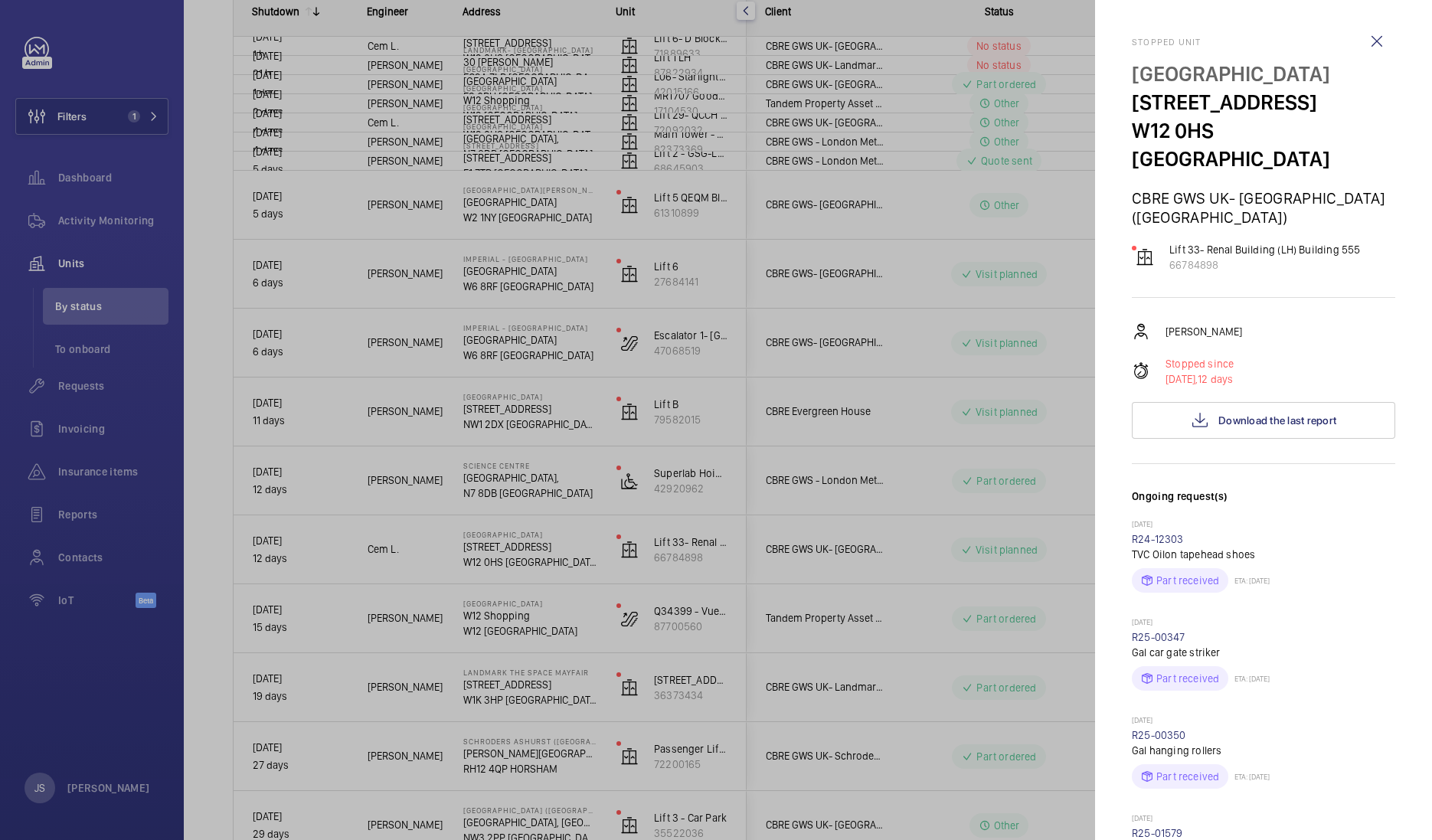
click at [886, 616] on div at bounding box center [716, 420] width 1432 height 840
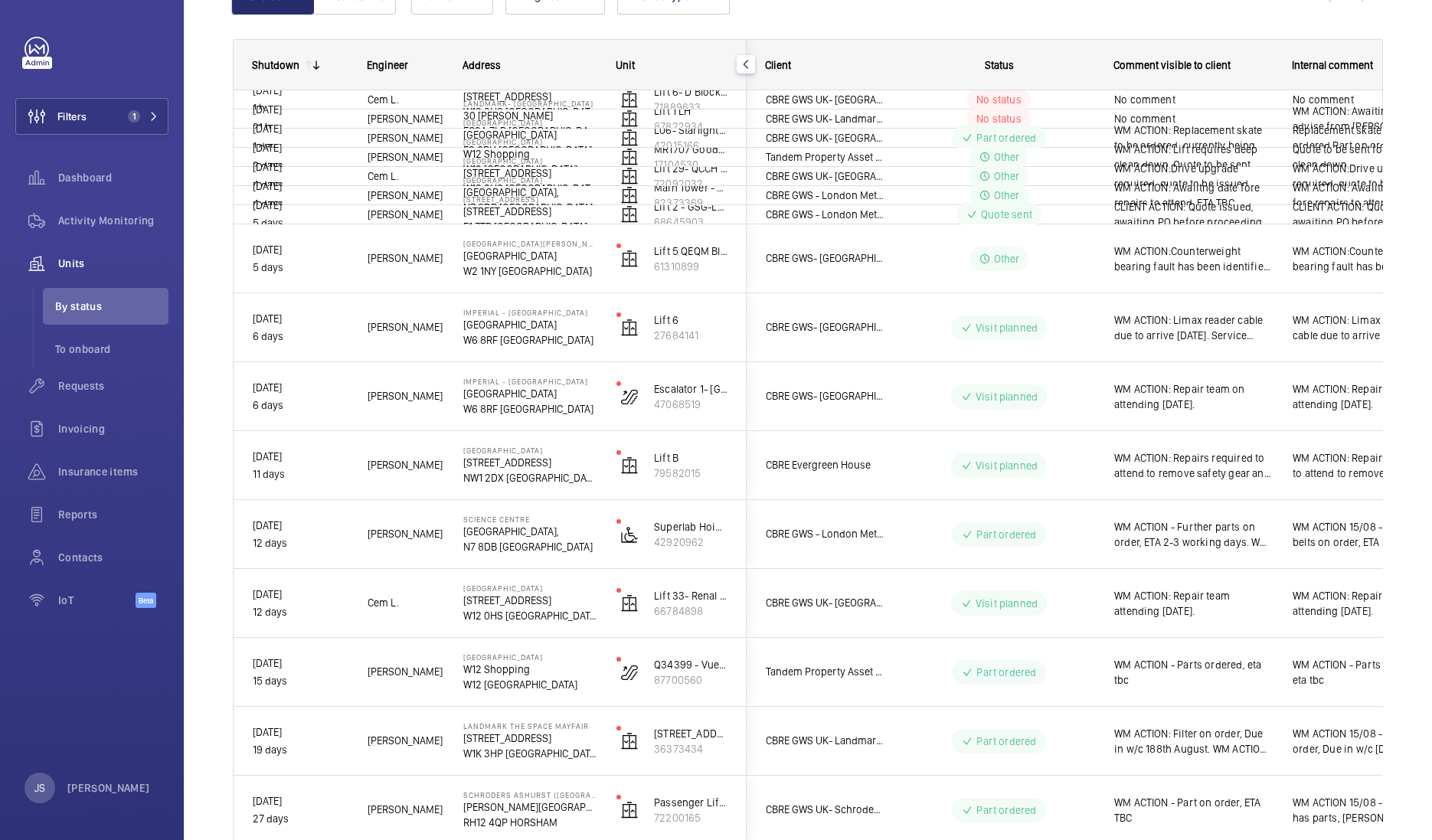
scroll to position [0, 0]
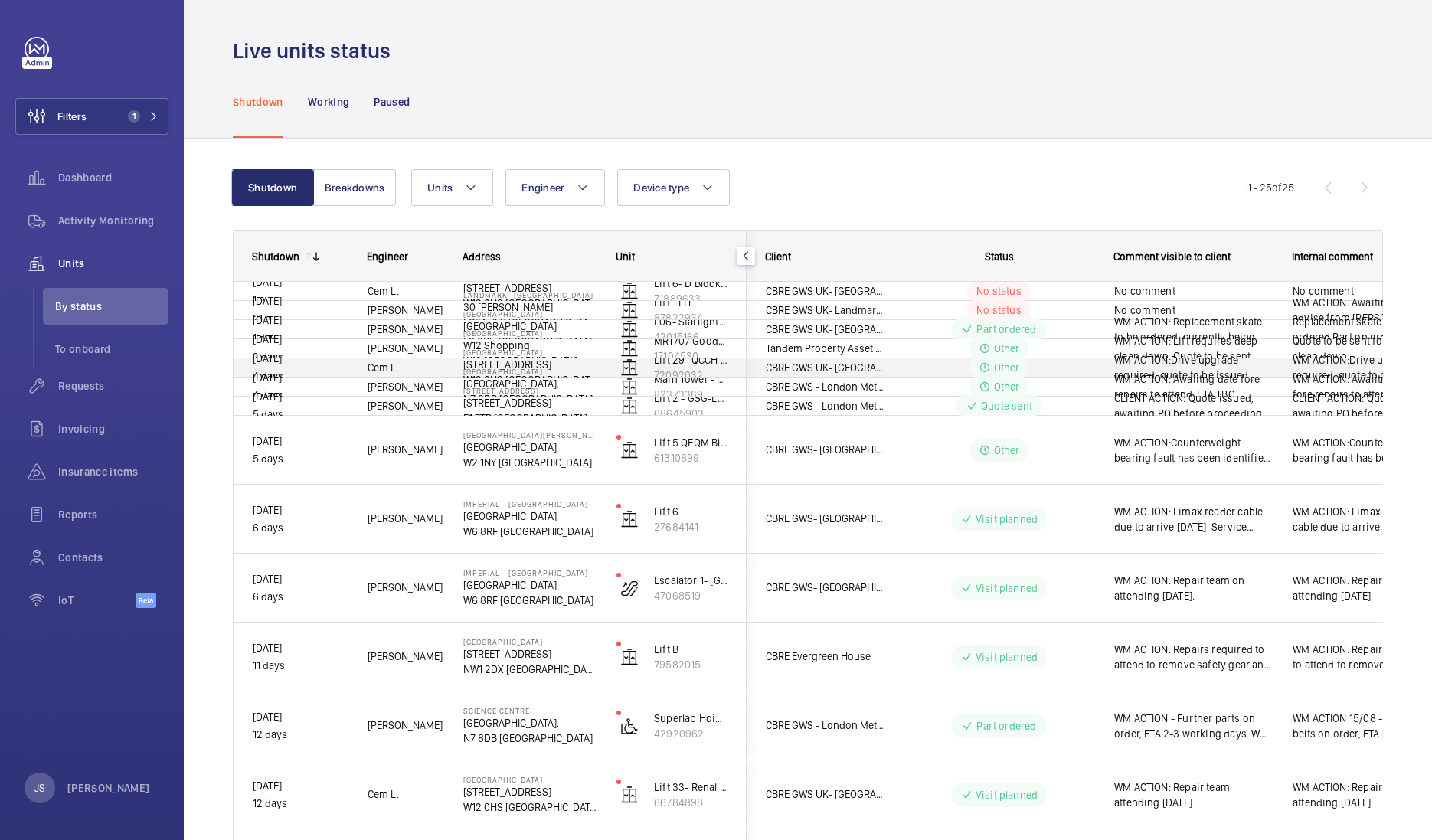
click at [481, 341] on div "[GEOGRAPHIC_DATA] [STREET_ADDRESS]" at bounding box center [522, 367] width 152 height 69
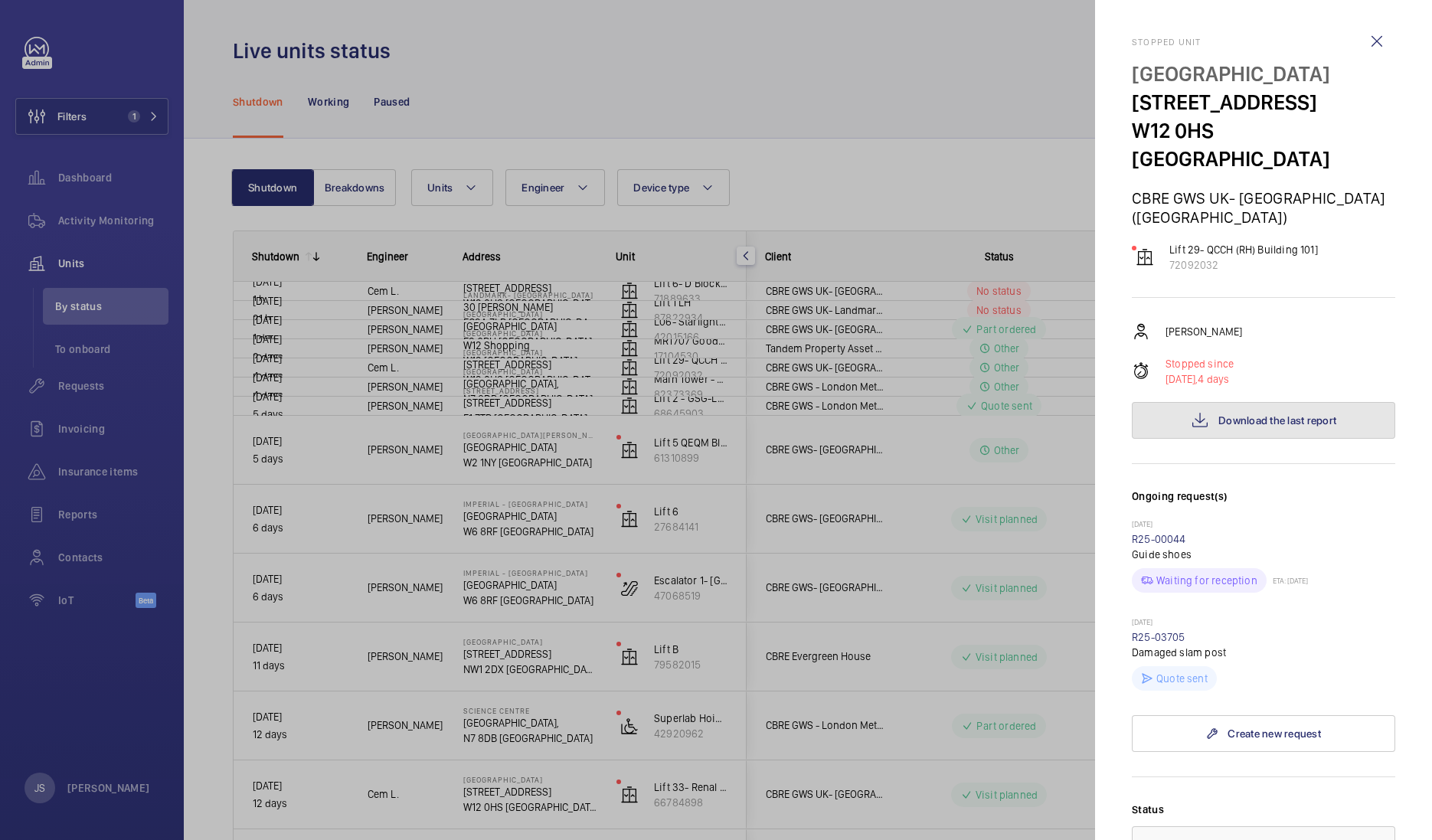
click at [1219, 414] on span "Download the last report" at bounding box center [1277, 420] width 118 height 13
click at [596, 424] on div at bounding box center [716, 420] width 1432 height 840
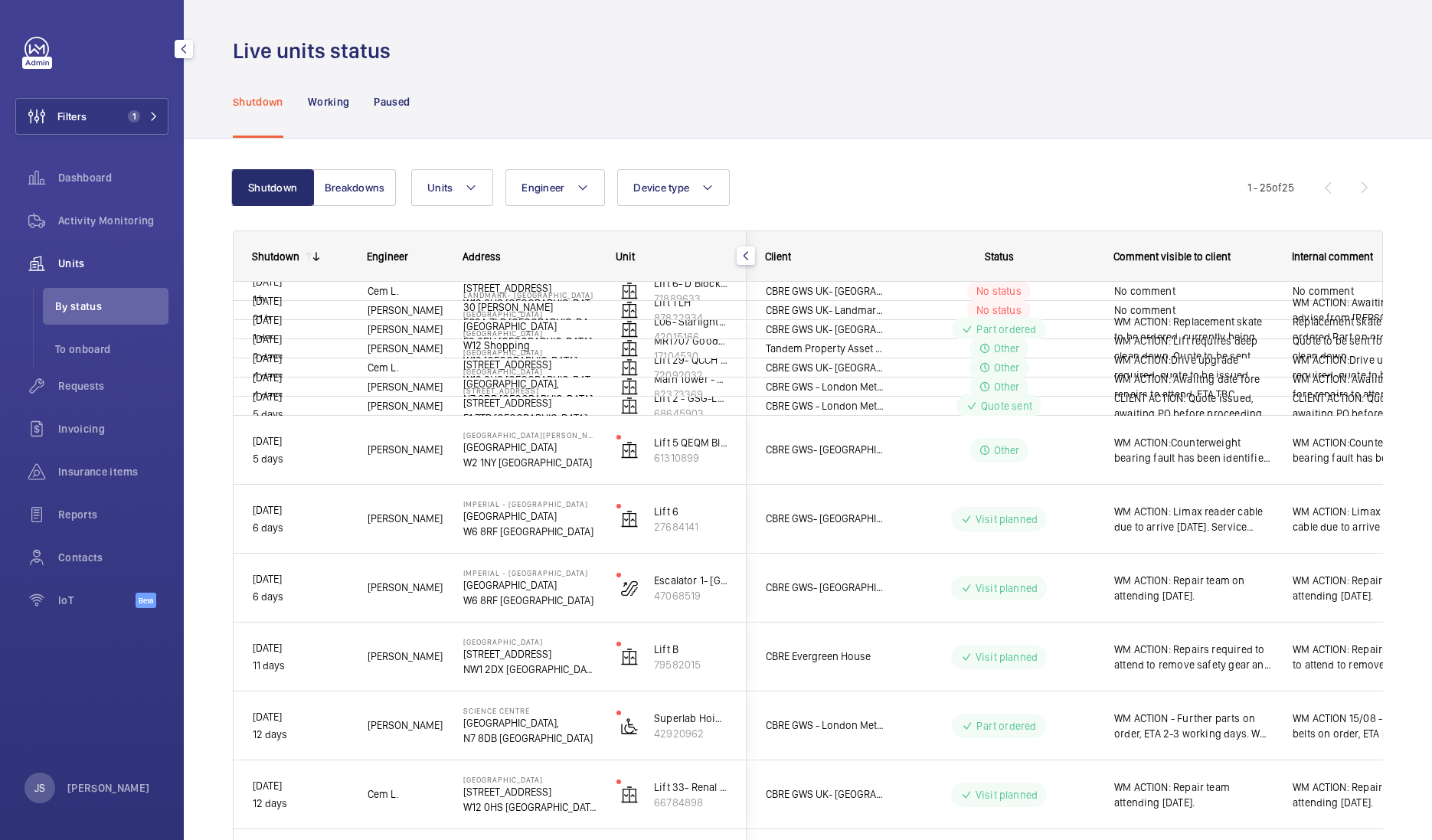
click at [71, 267] on span "Units" at bounding box center [113, 263] width 110 height 16
drag, startPoint x: 71, startPoint y: 267, endPoint x: 75, endPoint y: 313, distance: 46.2
click at [75, 313] on span "By status" at bounding box center [112, 306] width 113 height 16
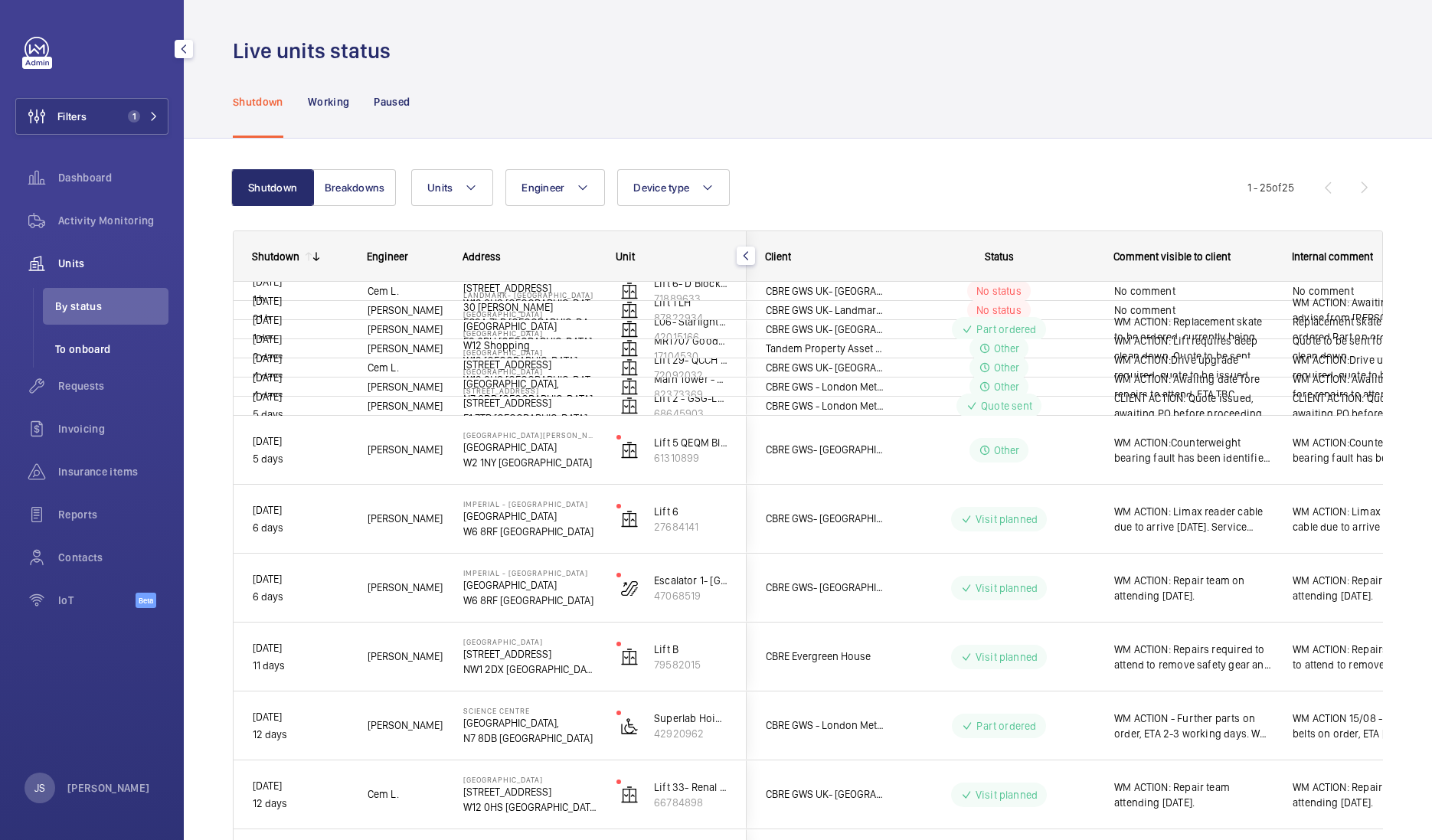
click at [77, 346] on span "To onboard" at bounding box center [112, 349] width 113 height 16
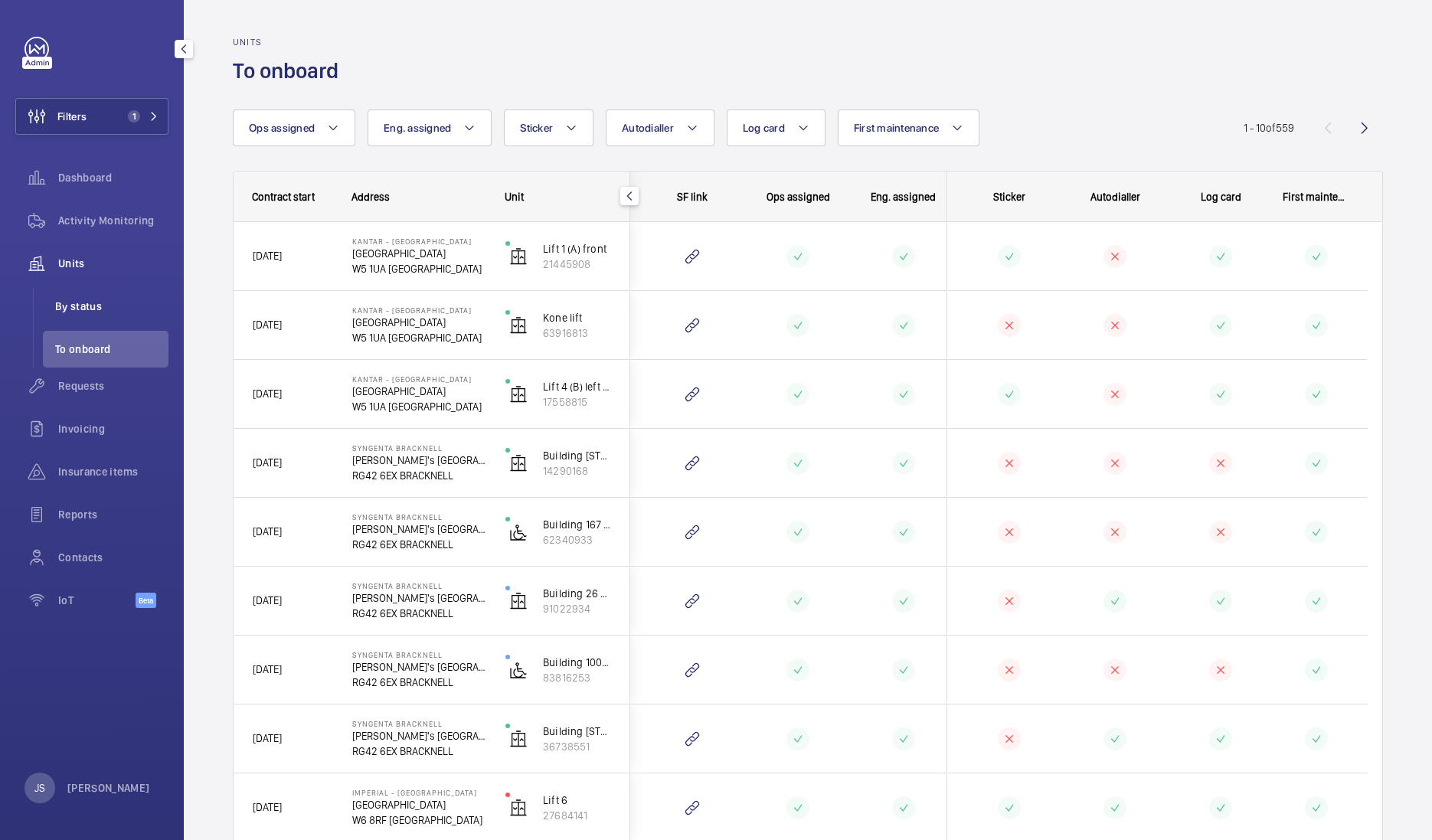
click at [70, 308] on span "By status" at bounding box center [112, 306] width 113 height 16
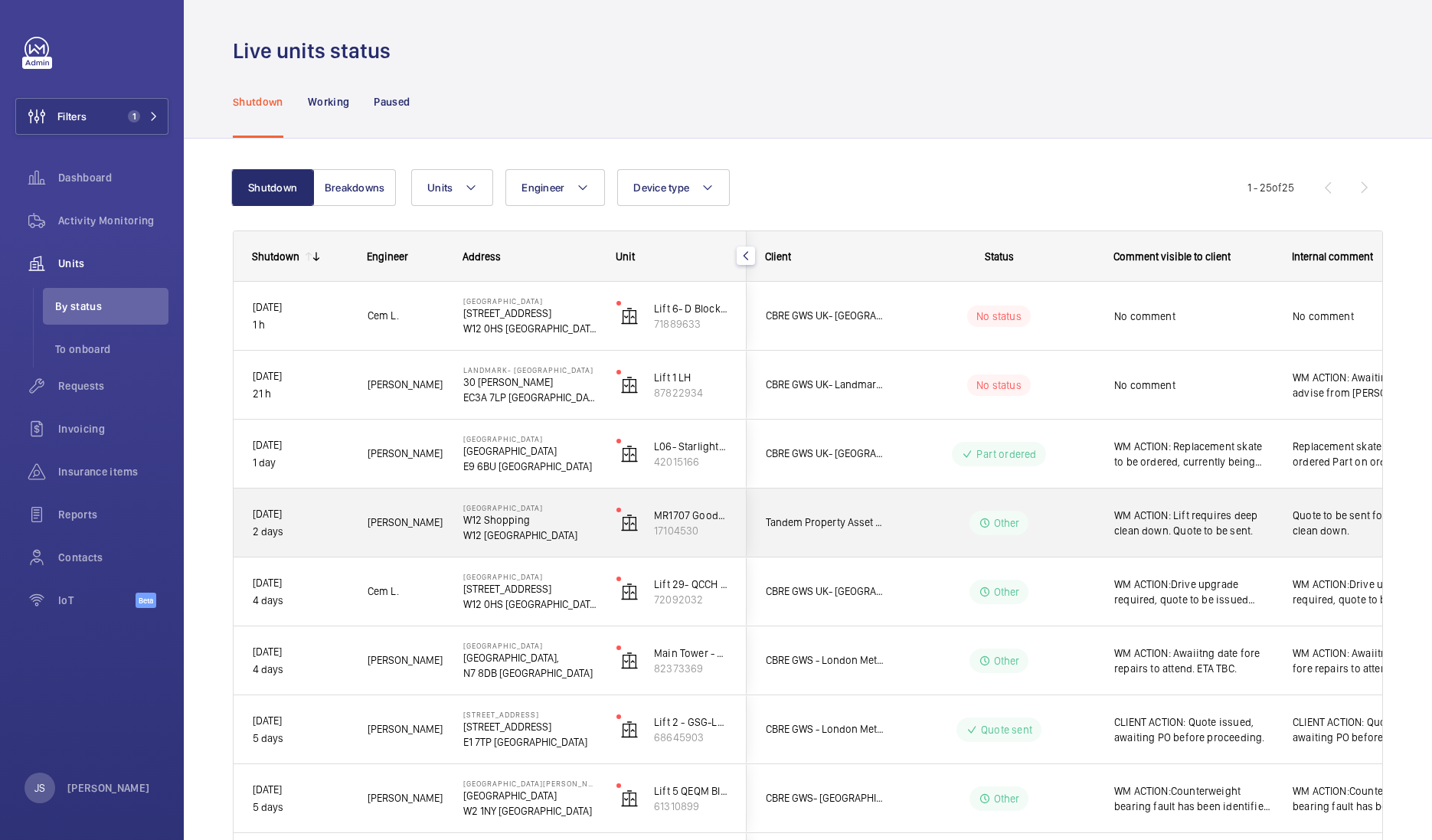
click at [1316, 513] on span "Quote to be sent for lift deep clean down." at bounding box center [1363, 522] width 140 height 30
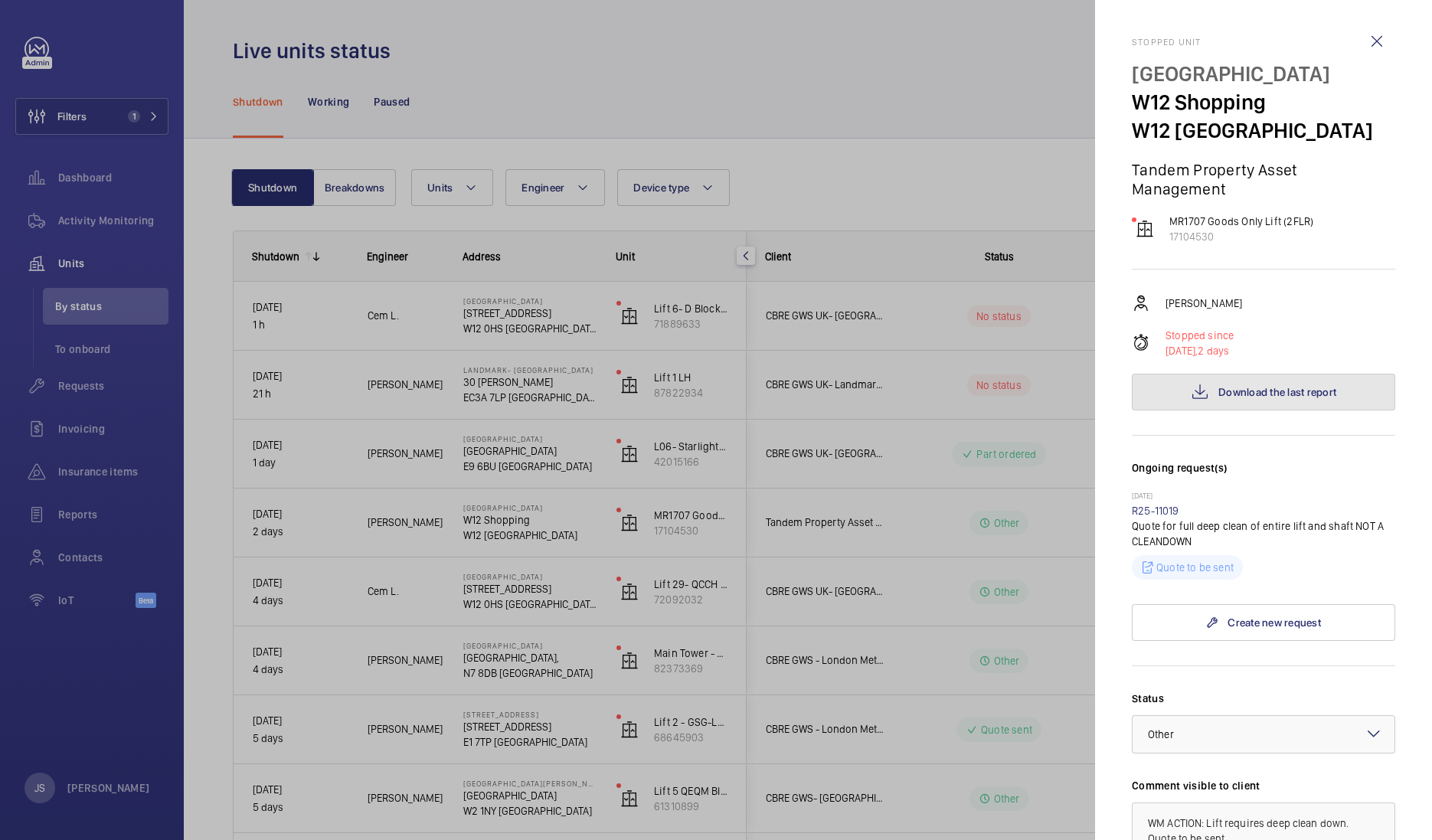
click at [1224, 398] on span "Download the last report" at bounding box center [1277, 392] width 118 height 13
